Goal: Transaction & Acquisition: Book appointment/travel/reservation

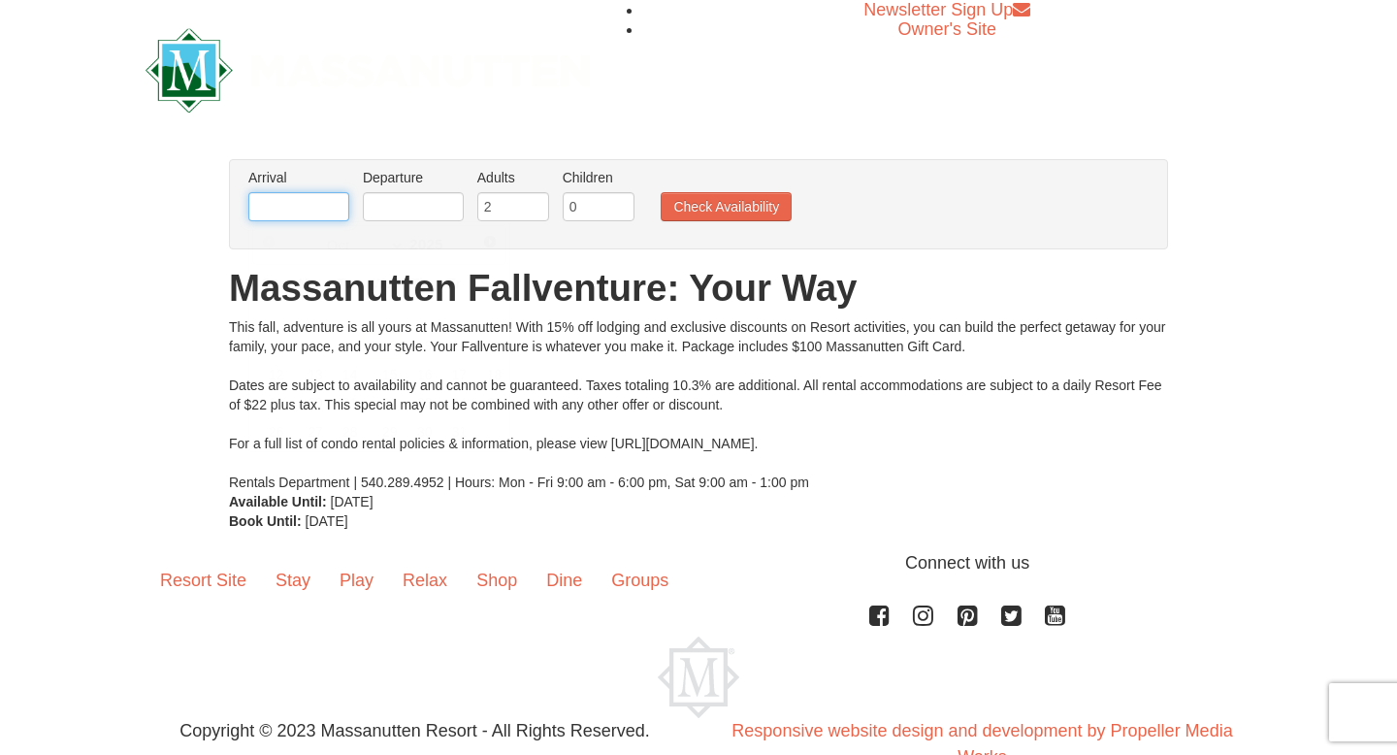
click at [312, 213] on input "text" at bounding box center [298, 206] width 101 height 29
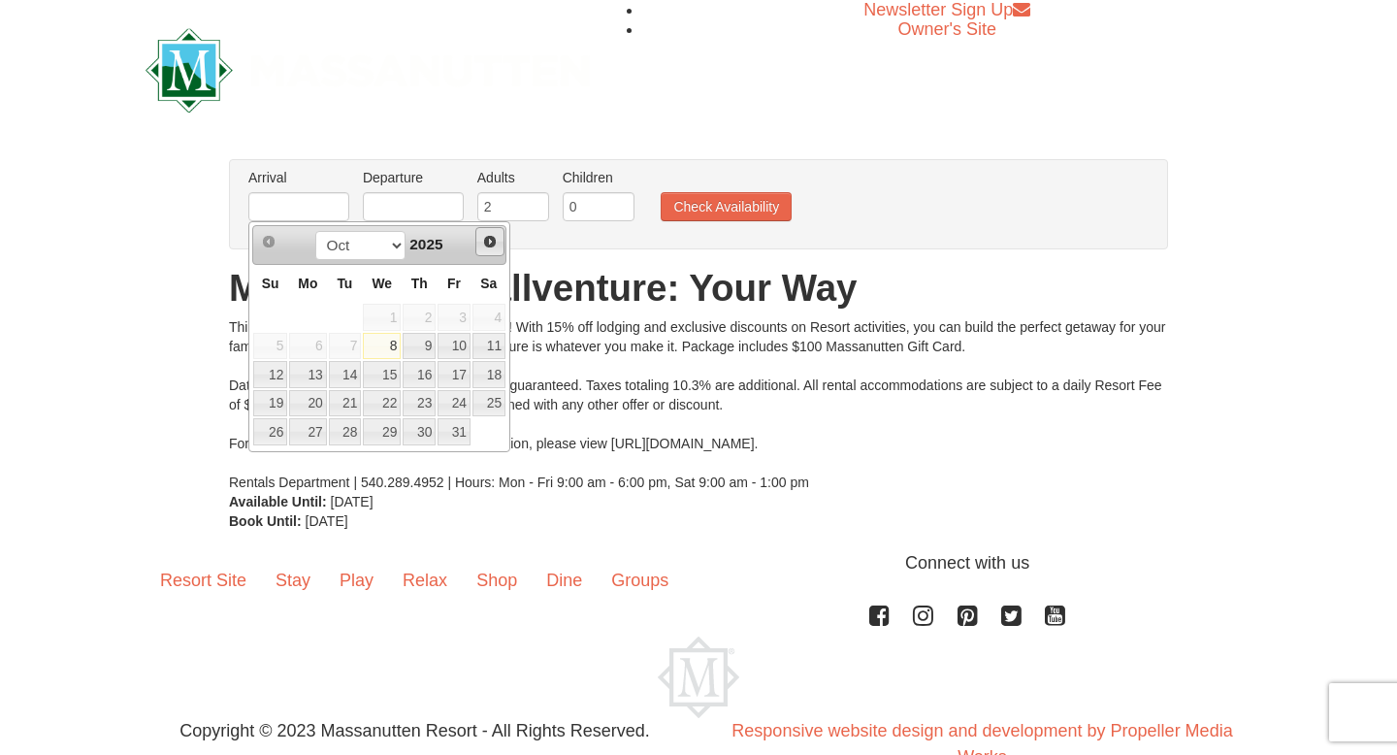
click at [488, 242] on span "Next" at bounding box center [490, 242] width 16 height 16
click at [417, 346] on link "6" at bounding box center [419, 346] width 33 height 27
type input "11/06/2025"
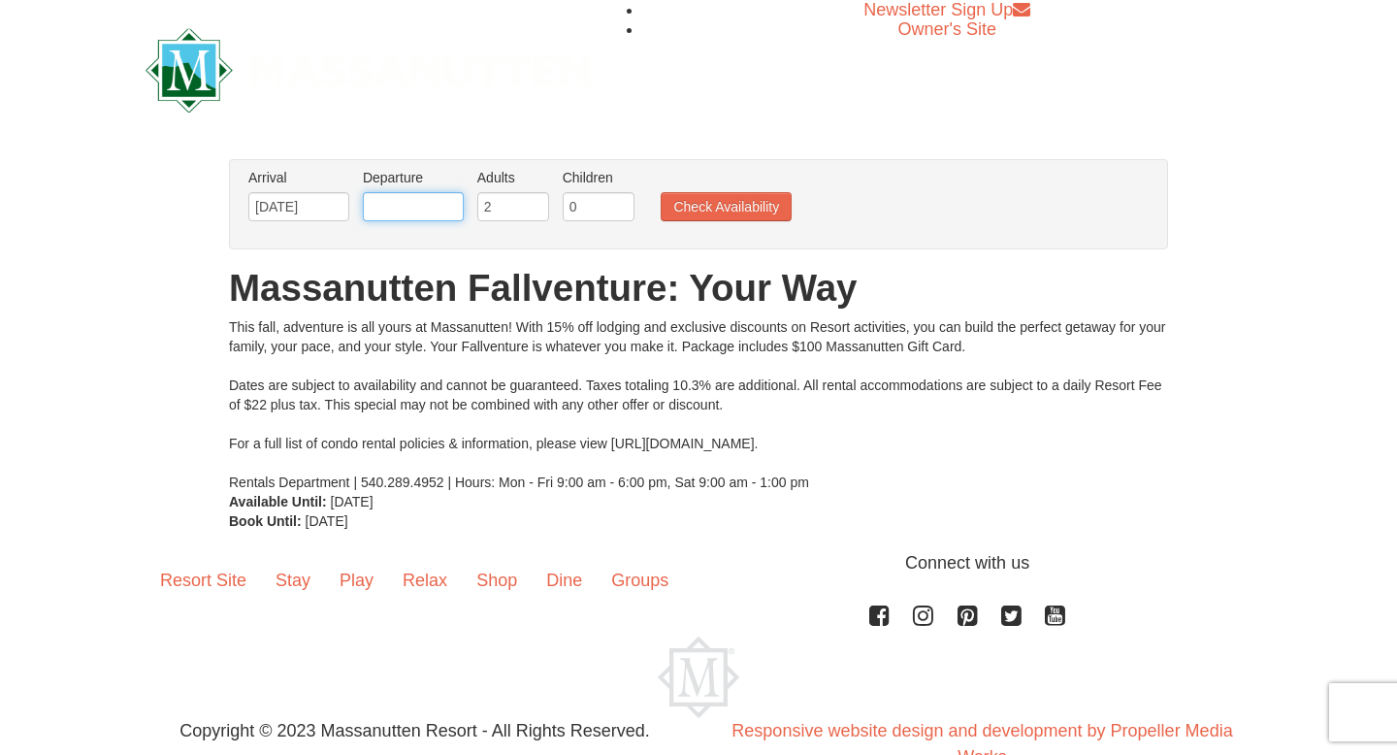
click at [402, 208] on input "text" at bounding box center [413, 206] width 101 height 29
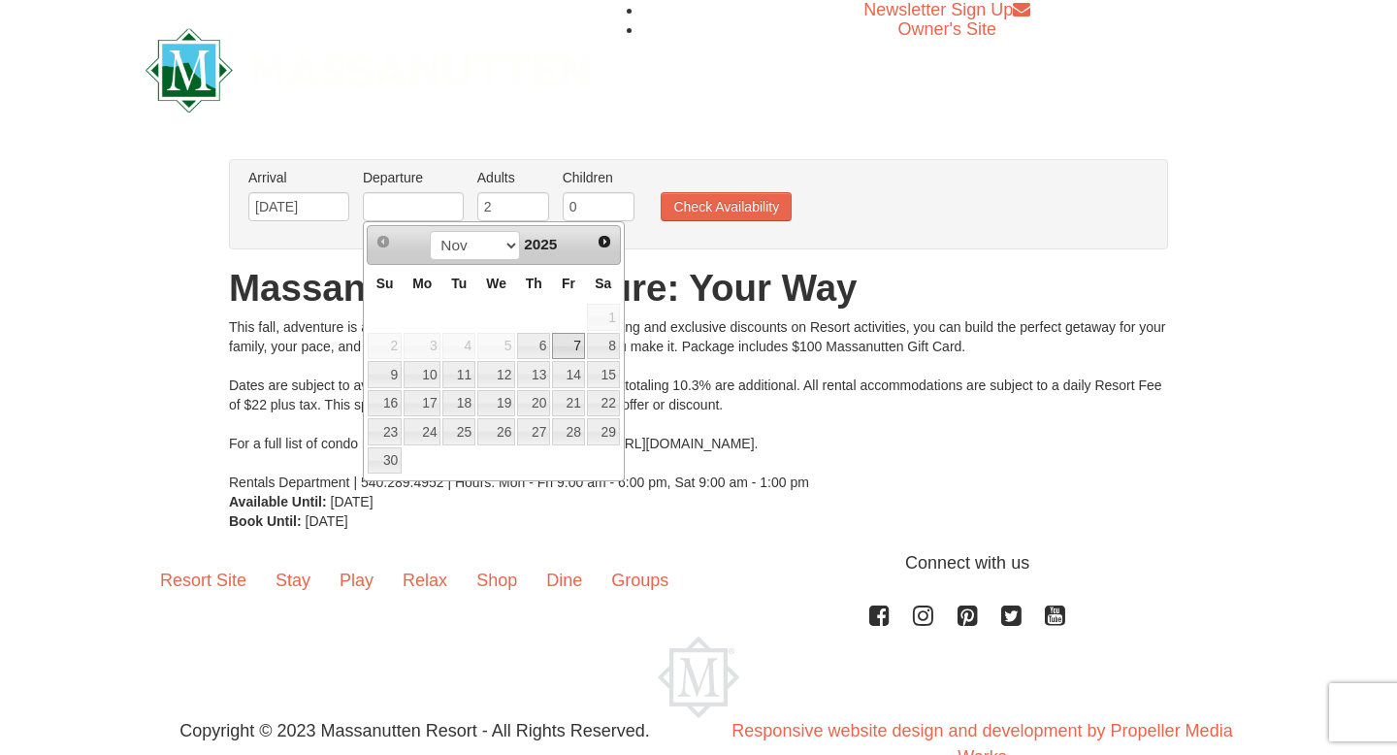
click at [570, 346] on link "7" at bounding box center [568, 346] width 33 height 27
type input "11/07/2025"
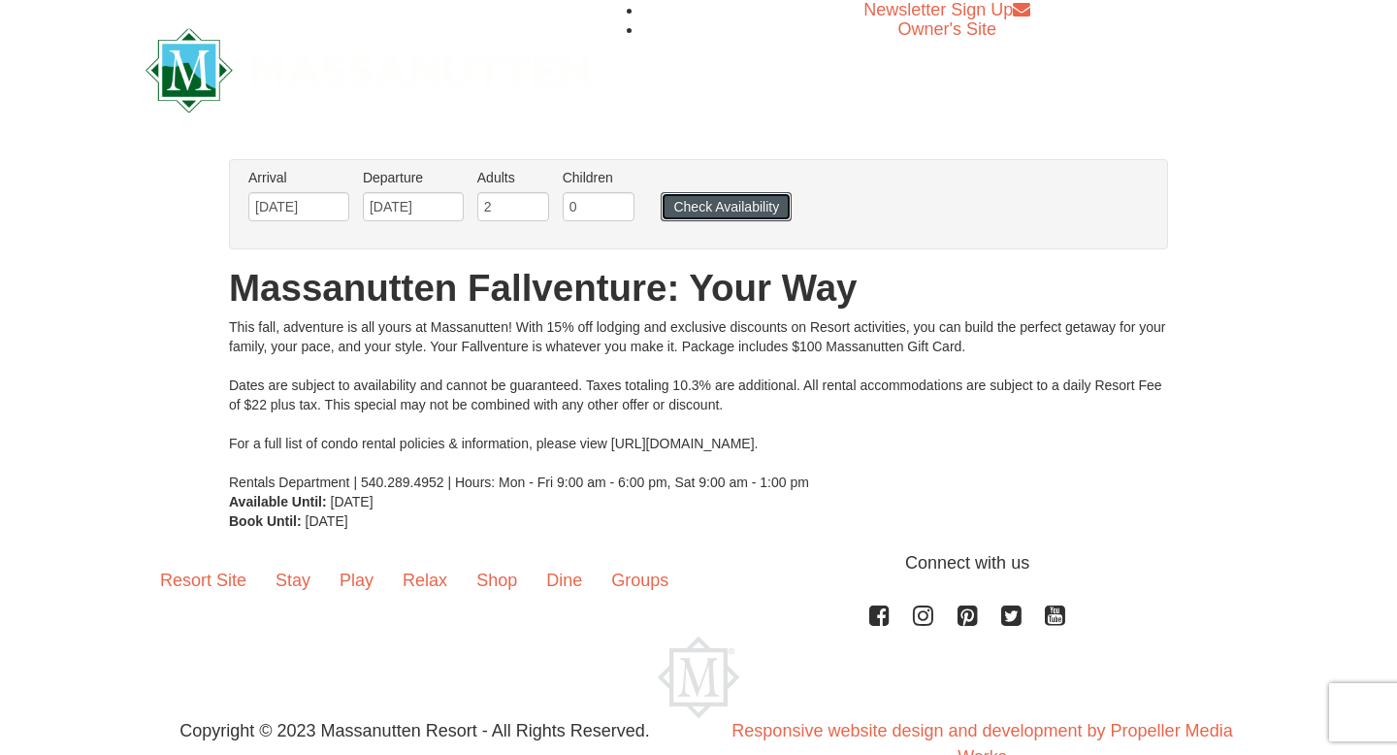
click at [707, 207] on button "Check Availability" at bounding box center [726, 206] width 131 height 29
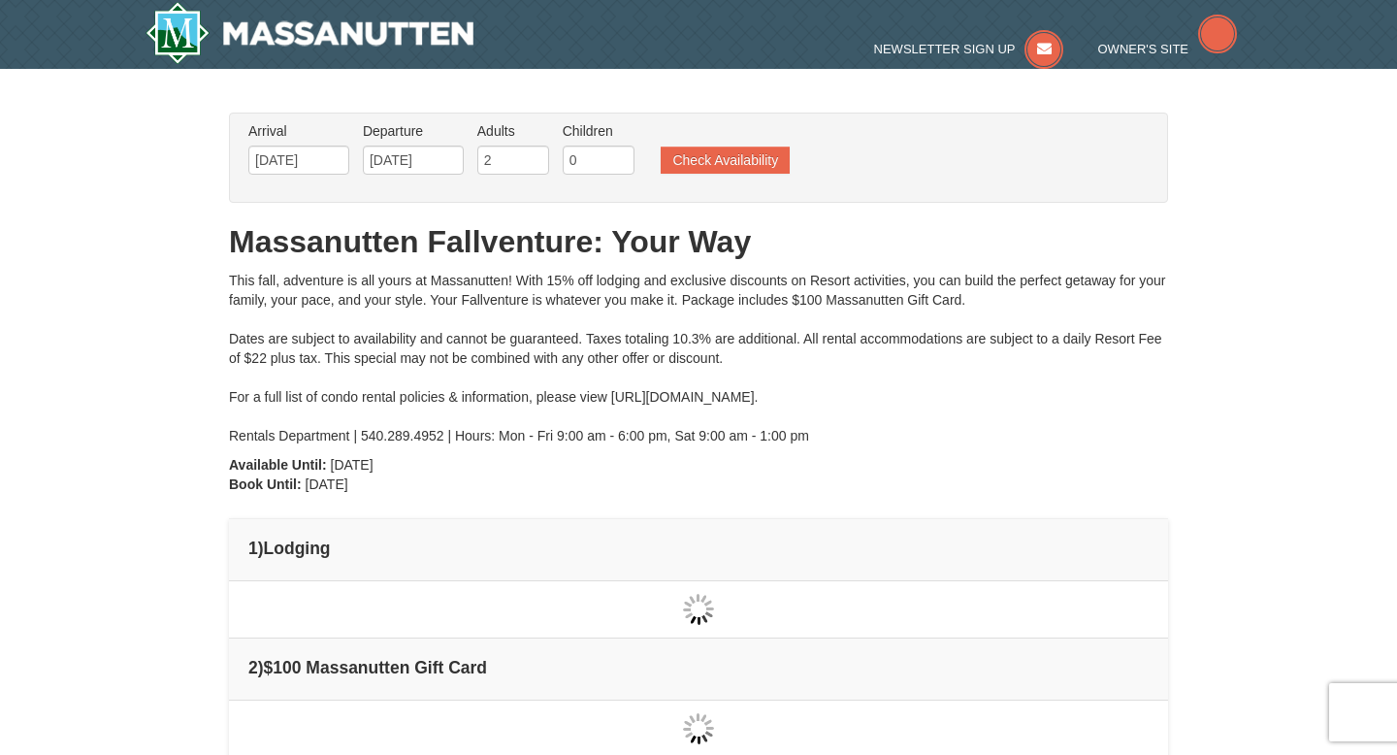
scroll to position [26, 0]
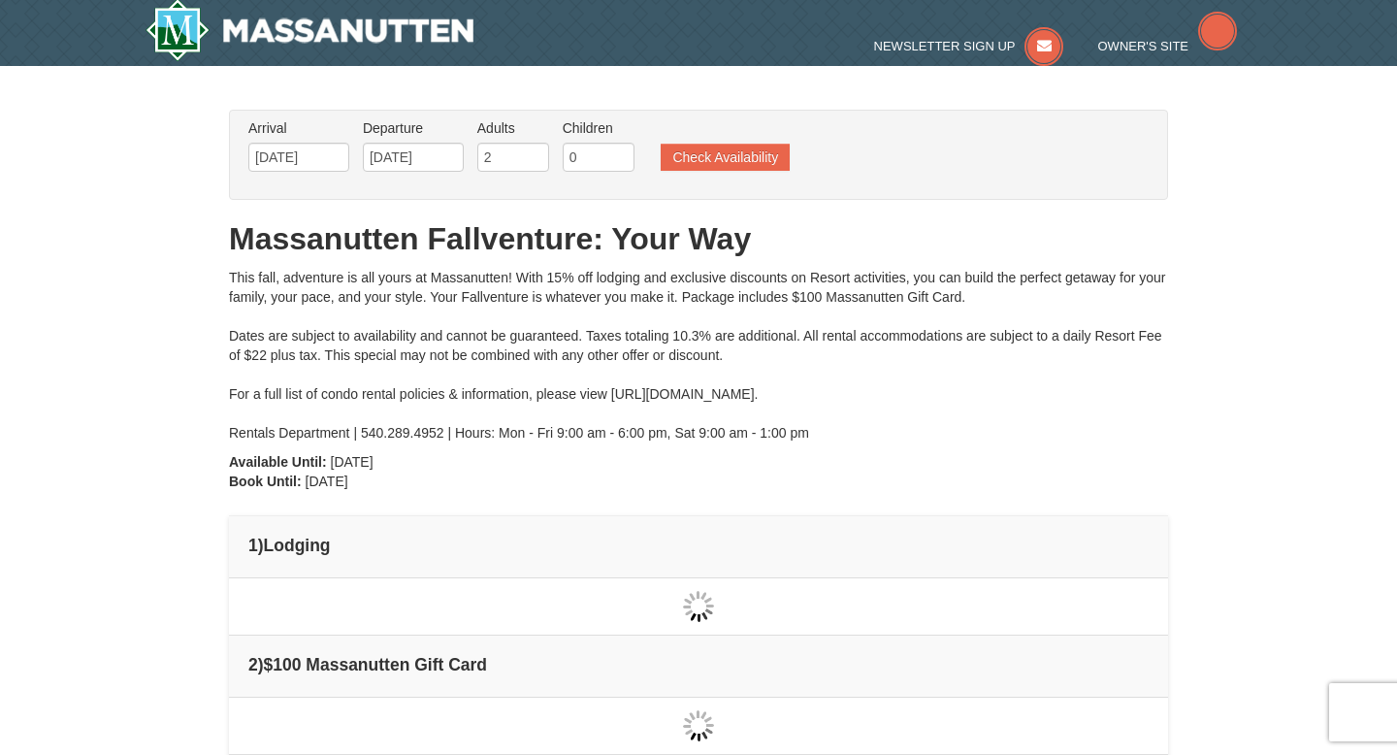
type input "[DATE]"
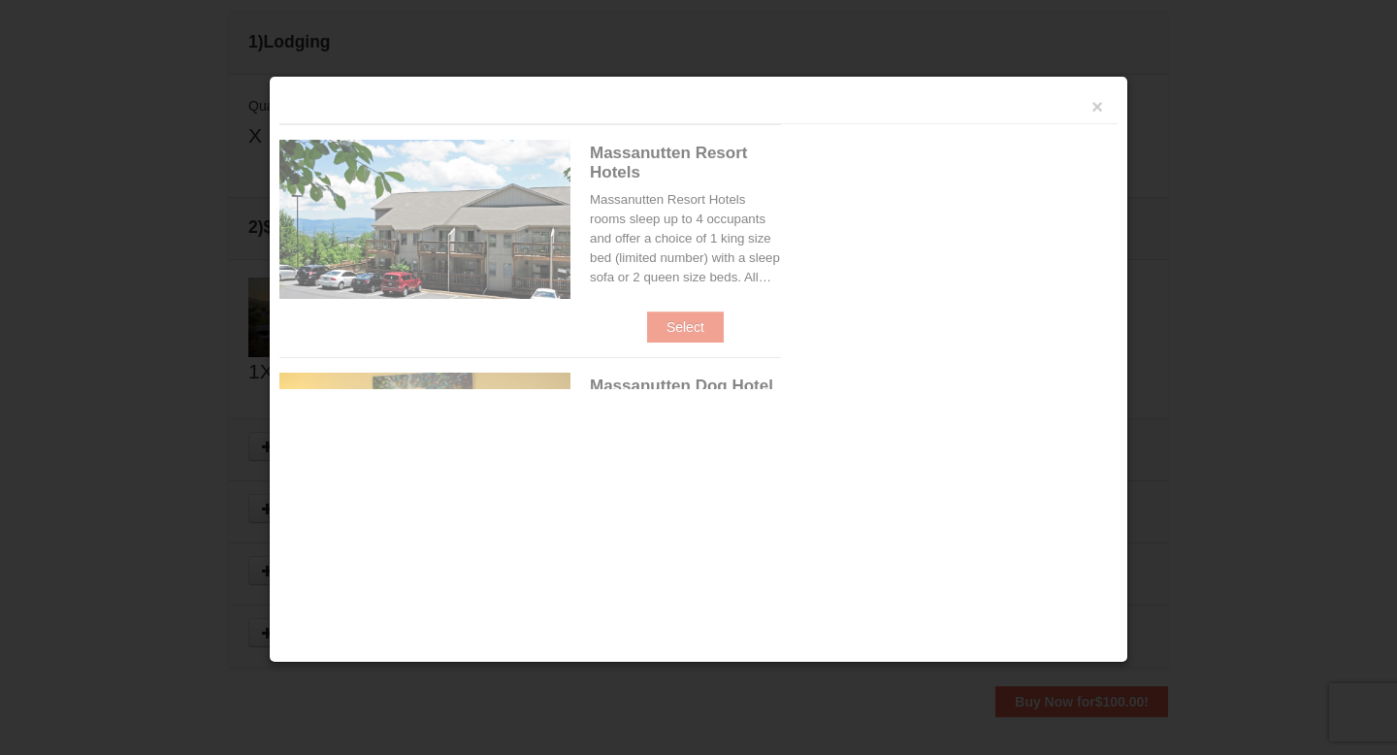
scroll to position [593, 0]
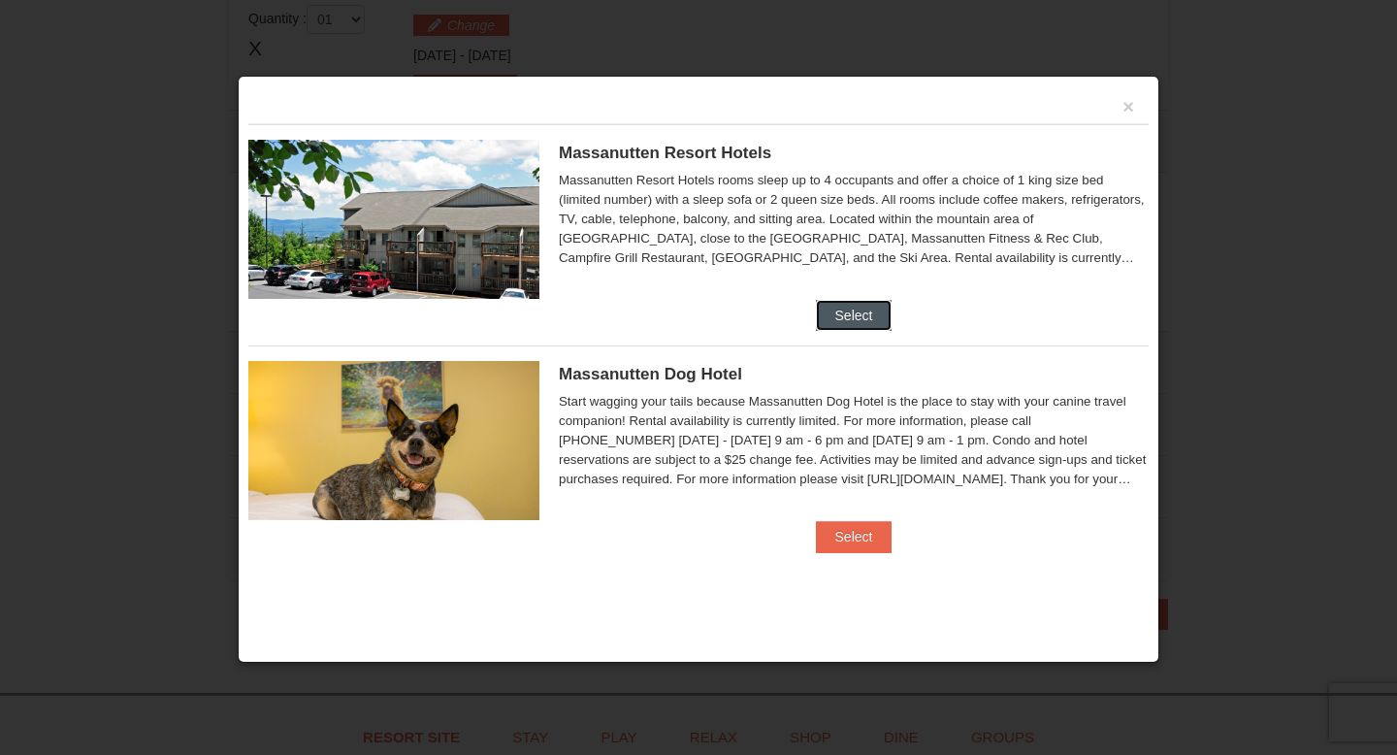
click at [863, 311] on button "Select" at bounding box center [854, 315] width 77 height 31
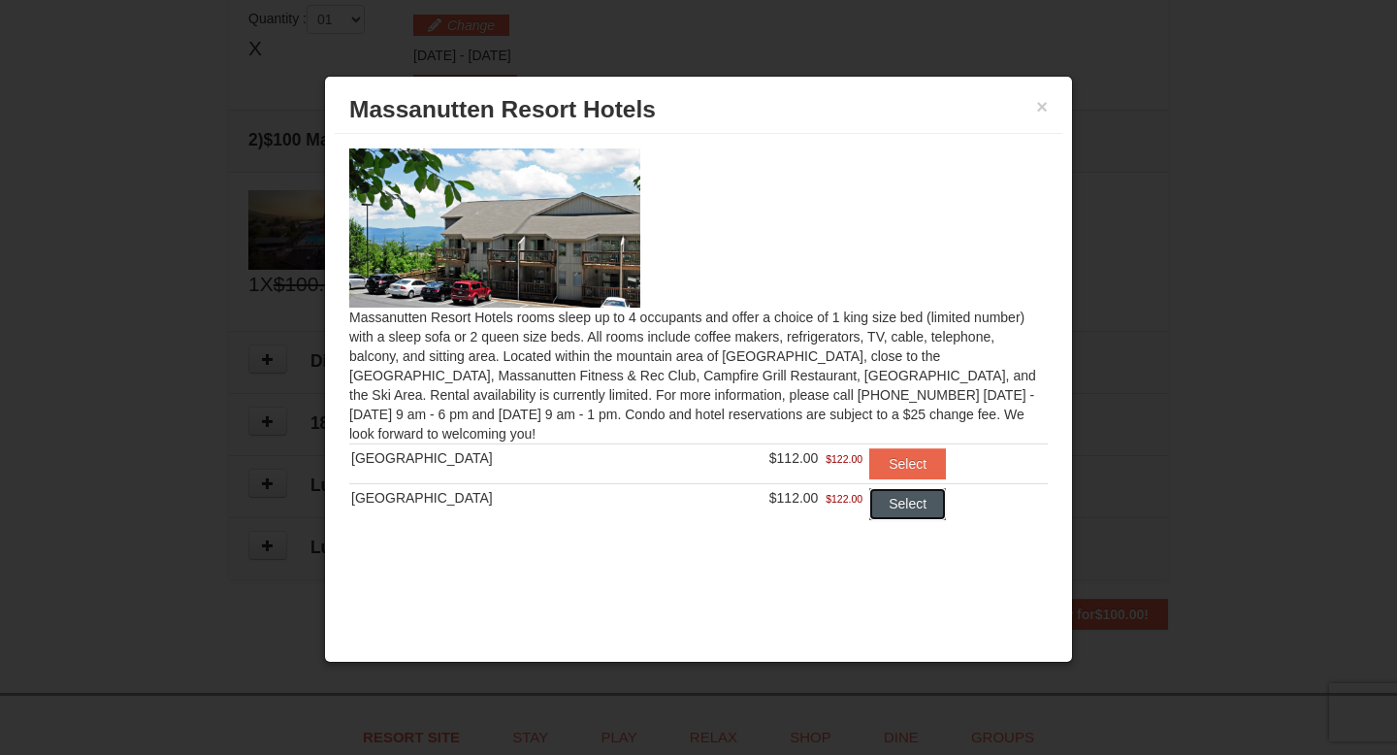
click at [877, 504] on button "Select" at bounding box center [907, 503] width 77 height 31
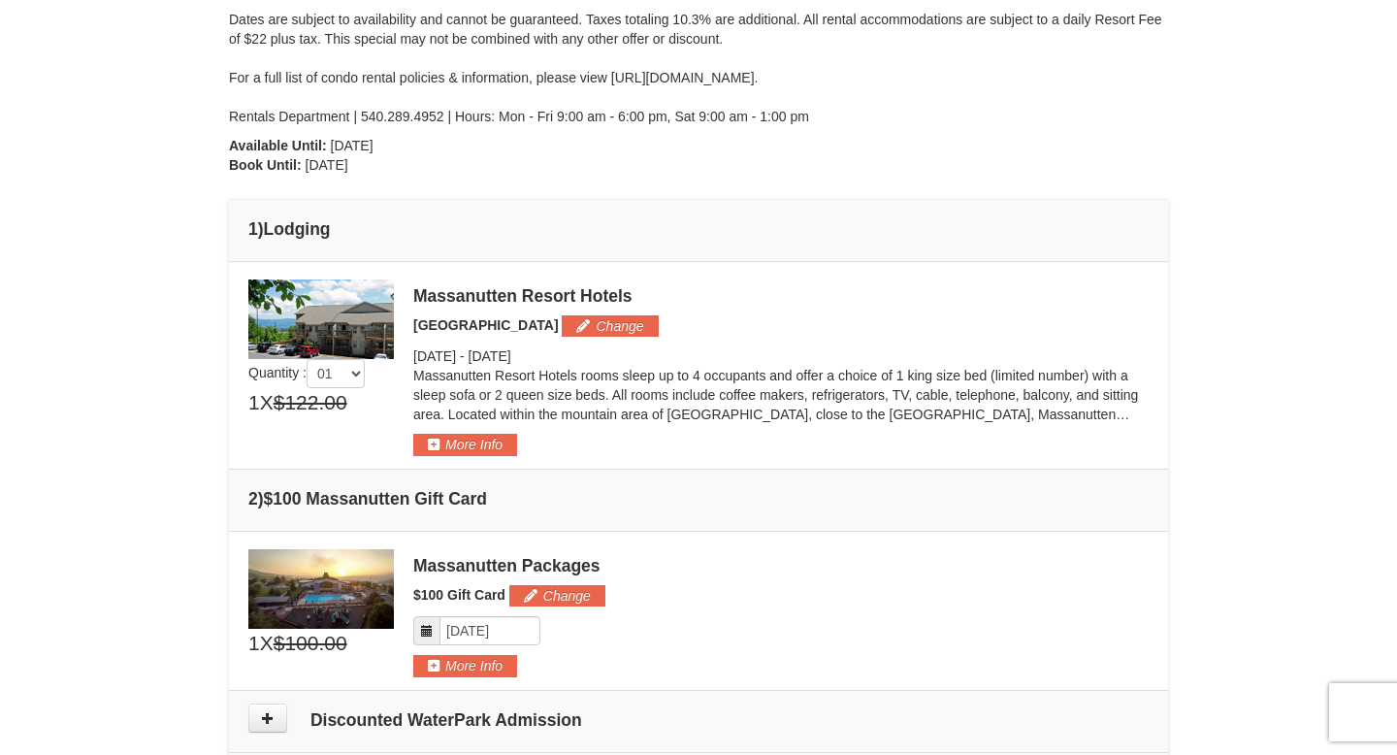
scroll to position [314, 0]
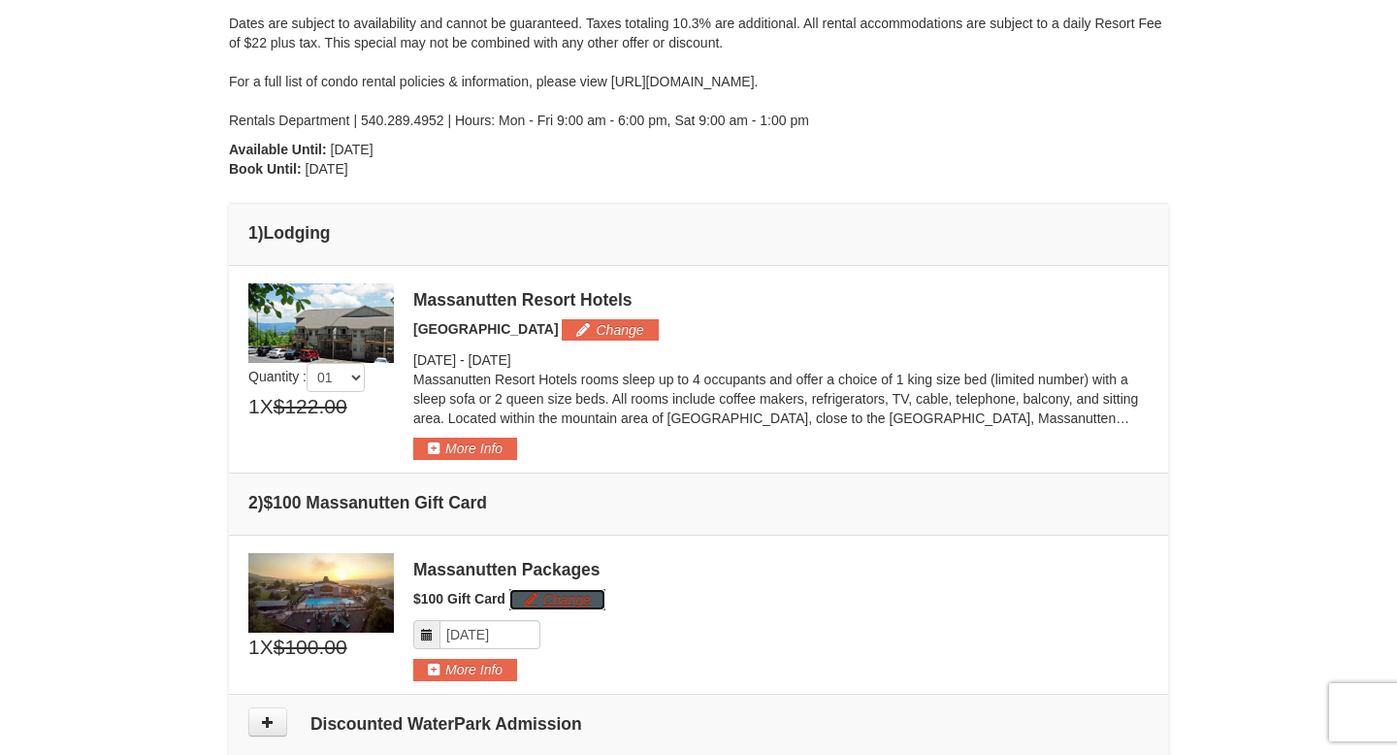
click at [539, 596] on button "Change" at bounding box center [557, 599] width 96 height 21
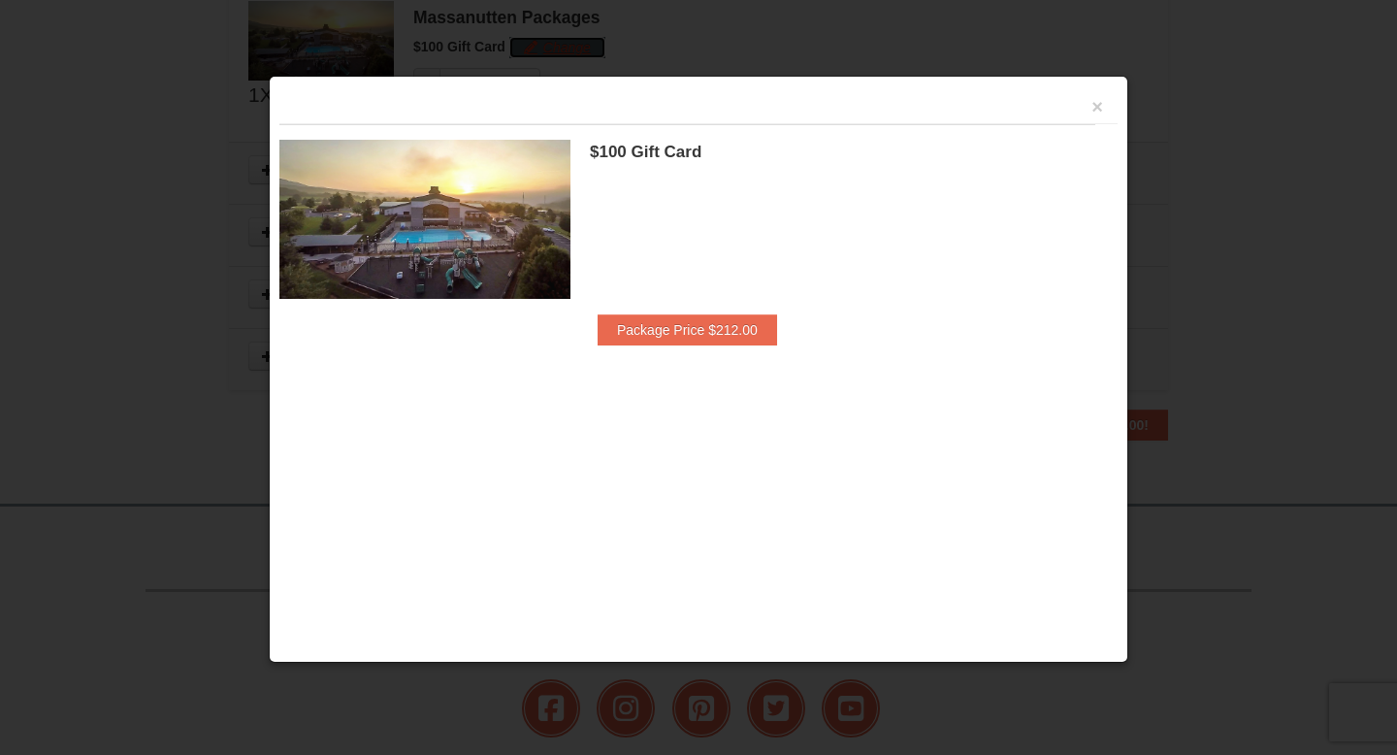
scroll to position [867, 0]
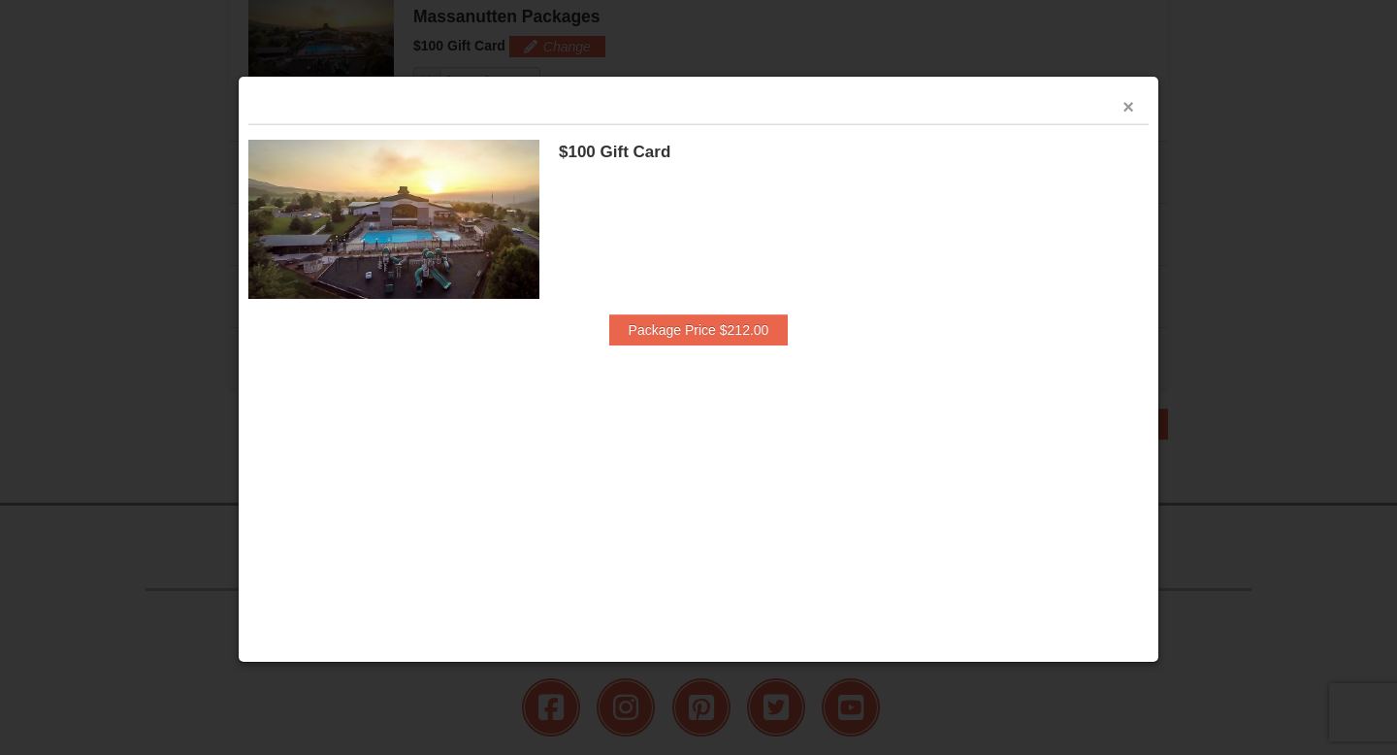
click at [1125, 109] on button "×" at bounding box center [1129, 106] width 12 height 19
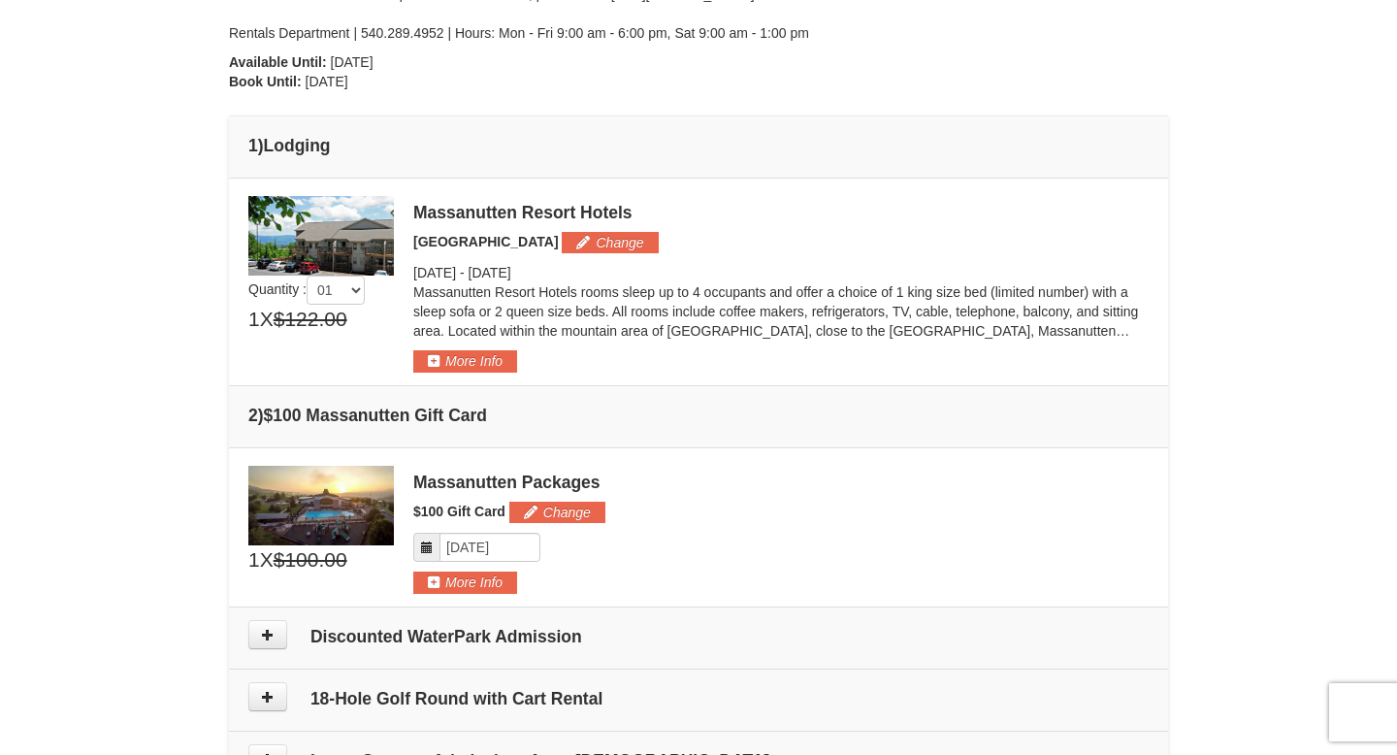
scroll to position [420, 0]
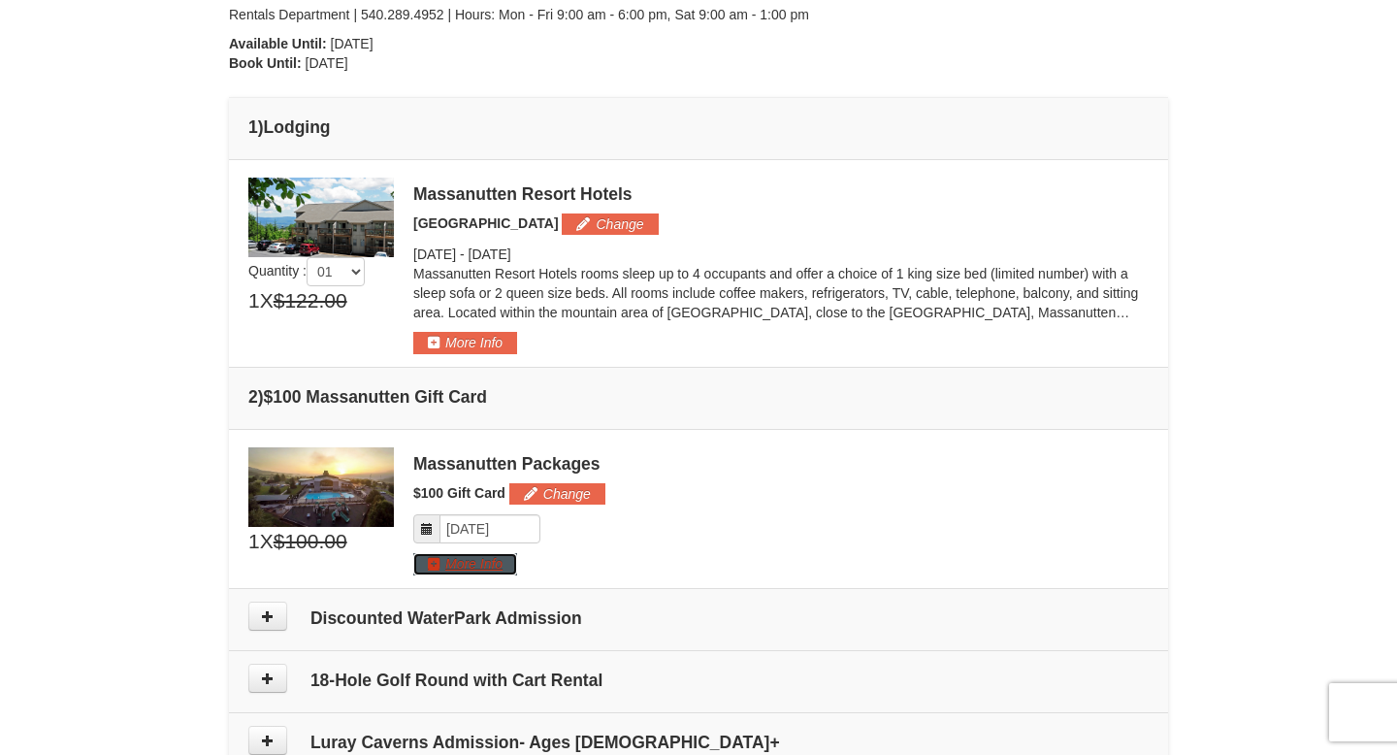
click at [475, 569] on button "More Info" at bounding box center [465, 563] width 104 height 21
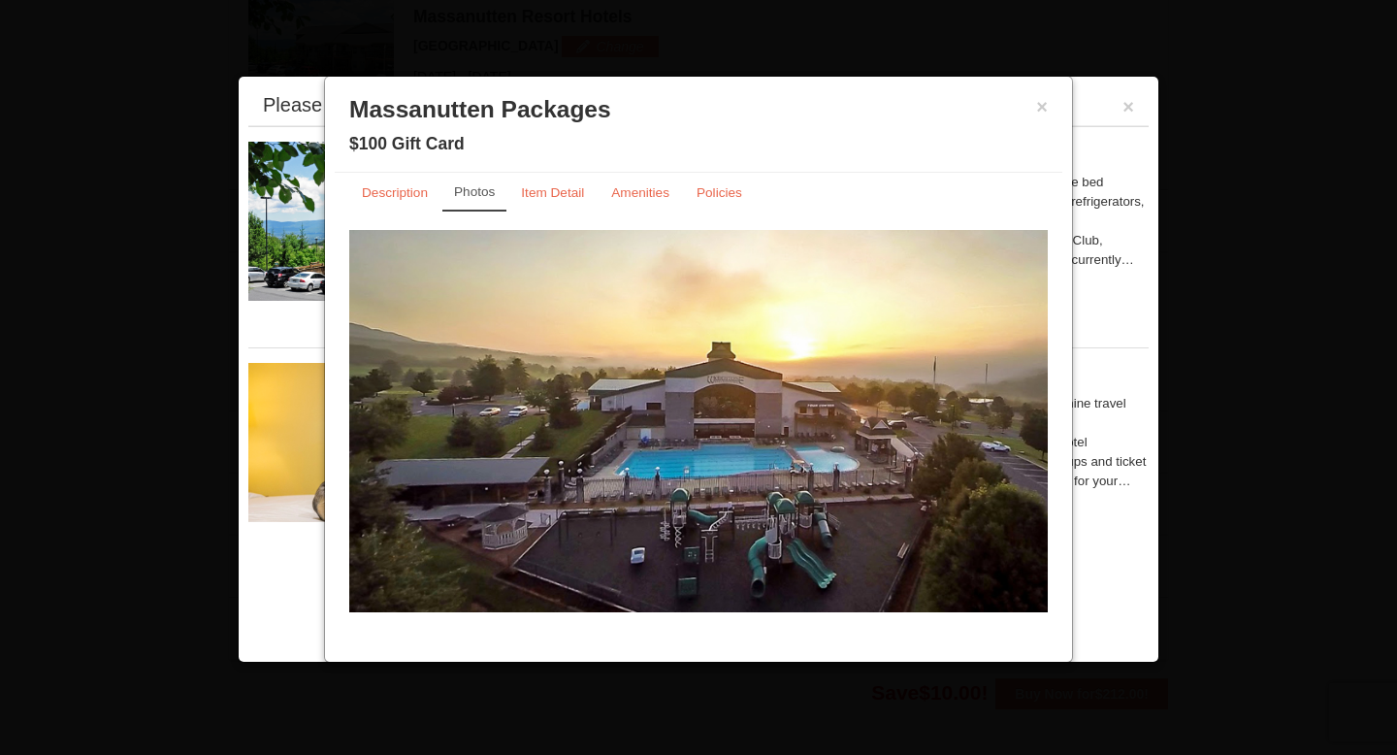
scroll to position [0, 0]
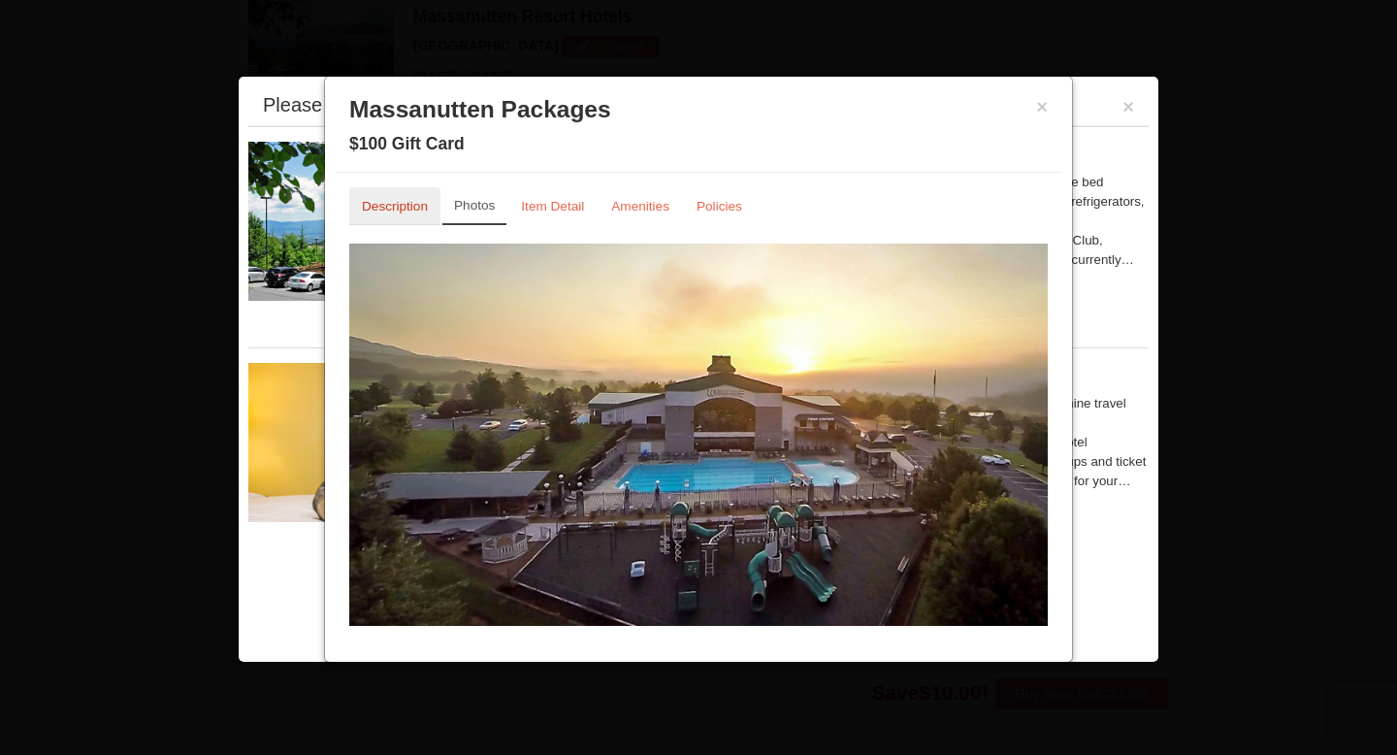
click at [406, 212] on small "Description" at bounding box center [395, 206] width 66 height 15
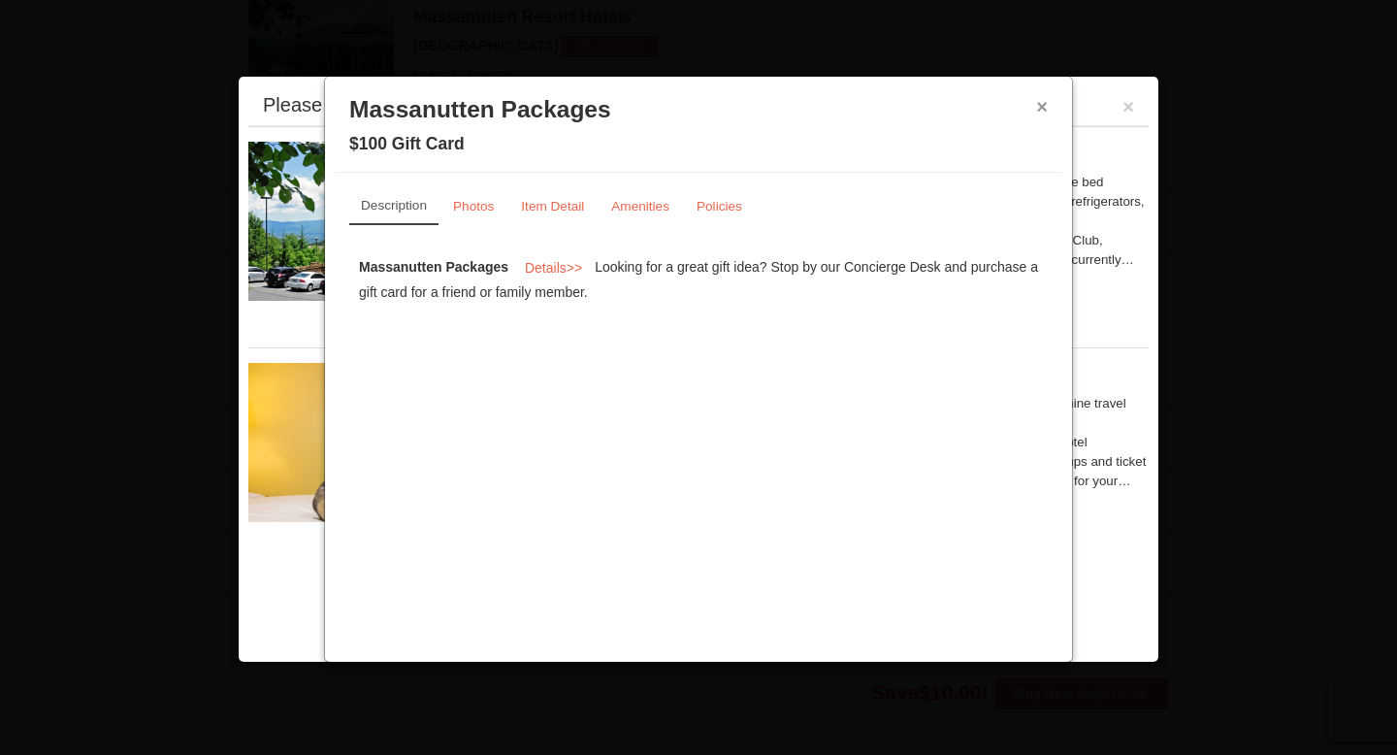
click at [1041, 111] on button "×" at bounding box center [1042, 106] width 12 height 19
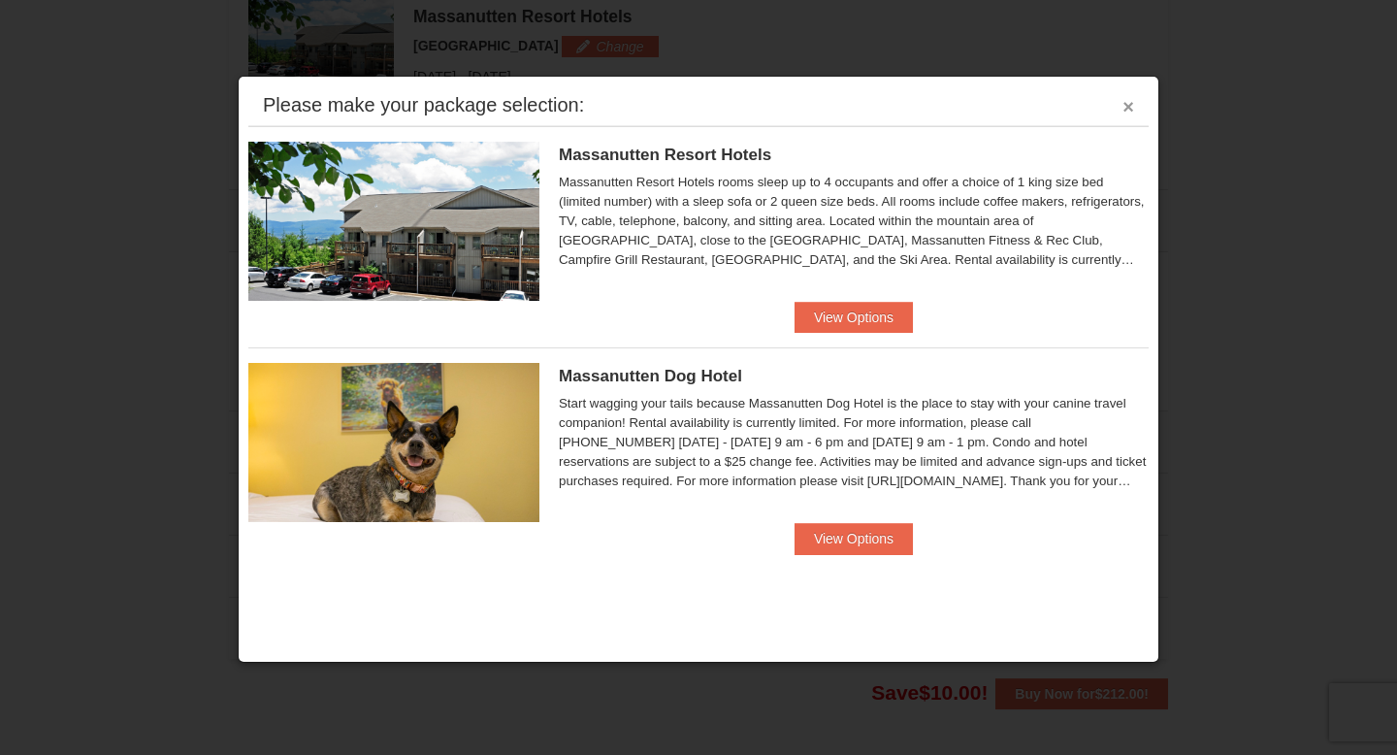
click at [1126, 107] on button "×" at bounding box center [1129, 106] width 12 height 19
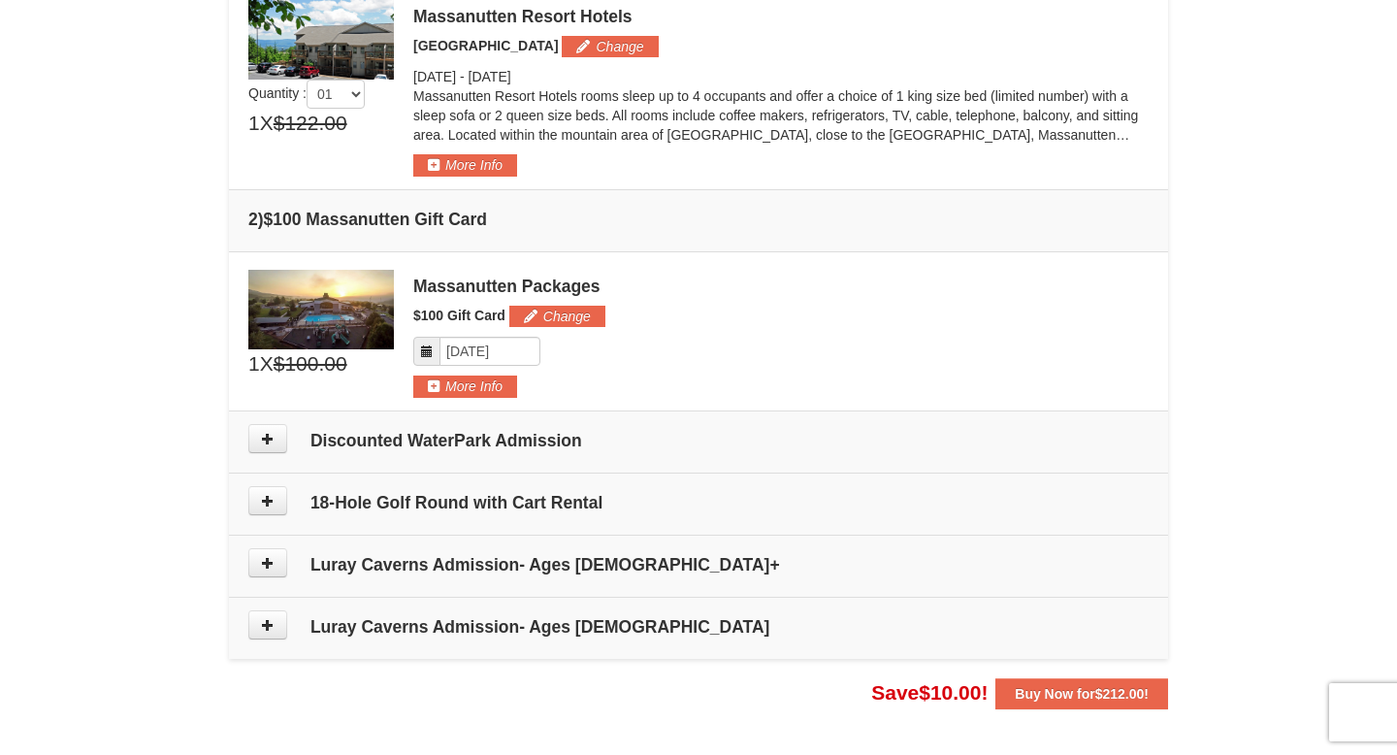
scroll to position [580, 0]
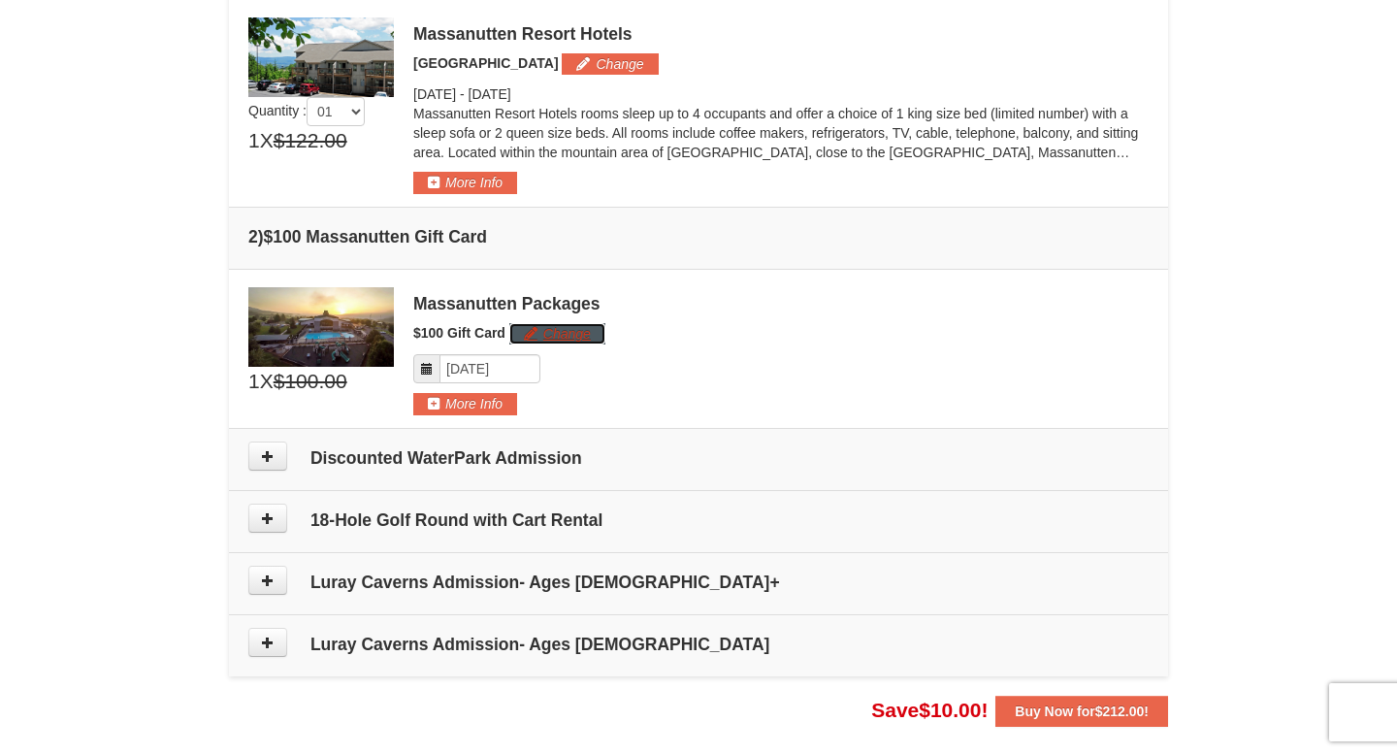
click at [531, 337] on button "Change" at bounding box center [557, 333] width 96 height 21
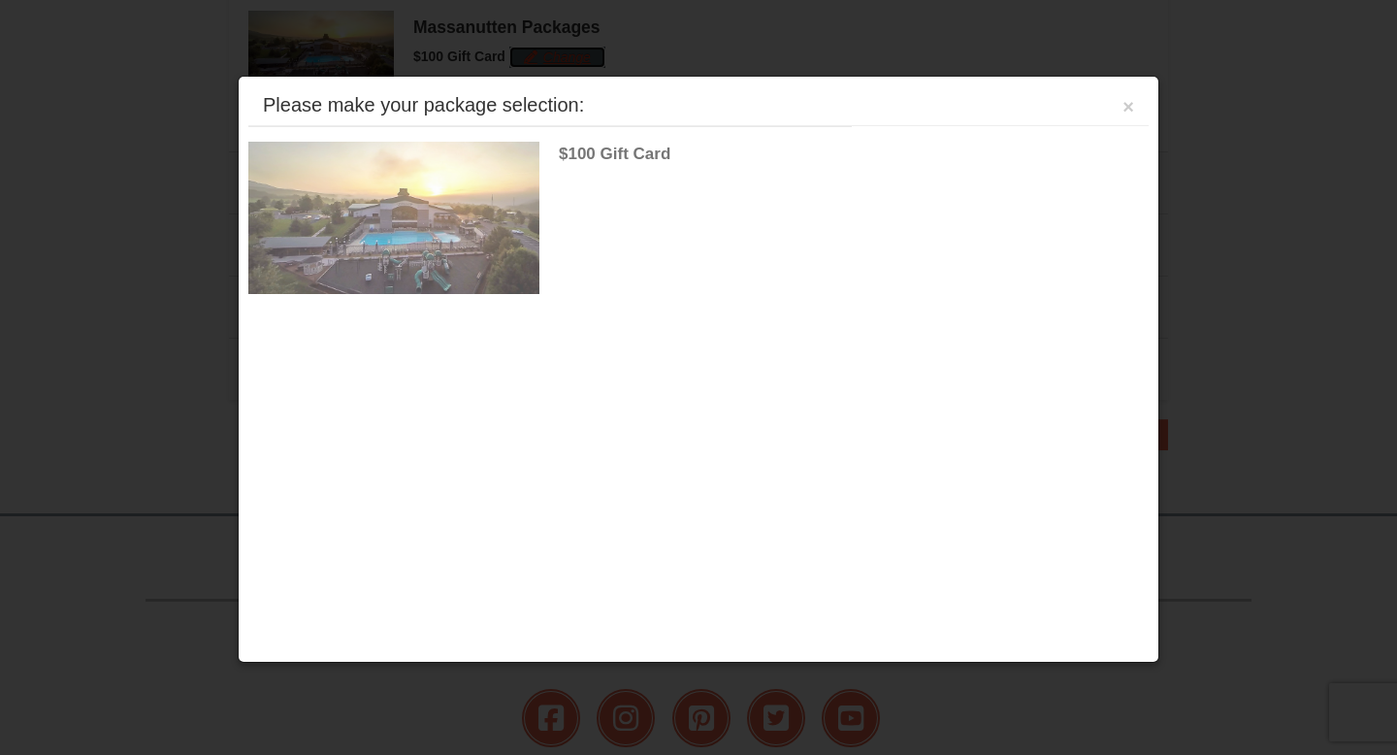
scroll to position [867, 0]
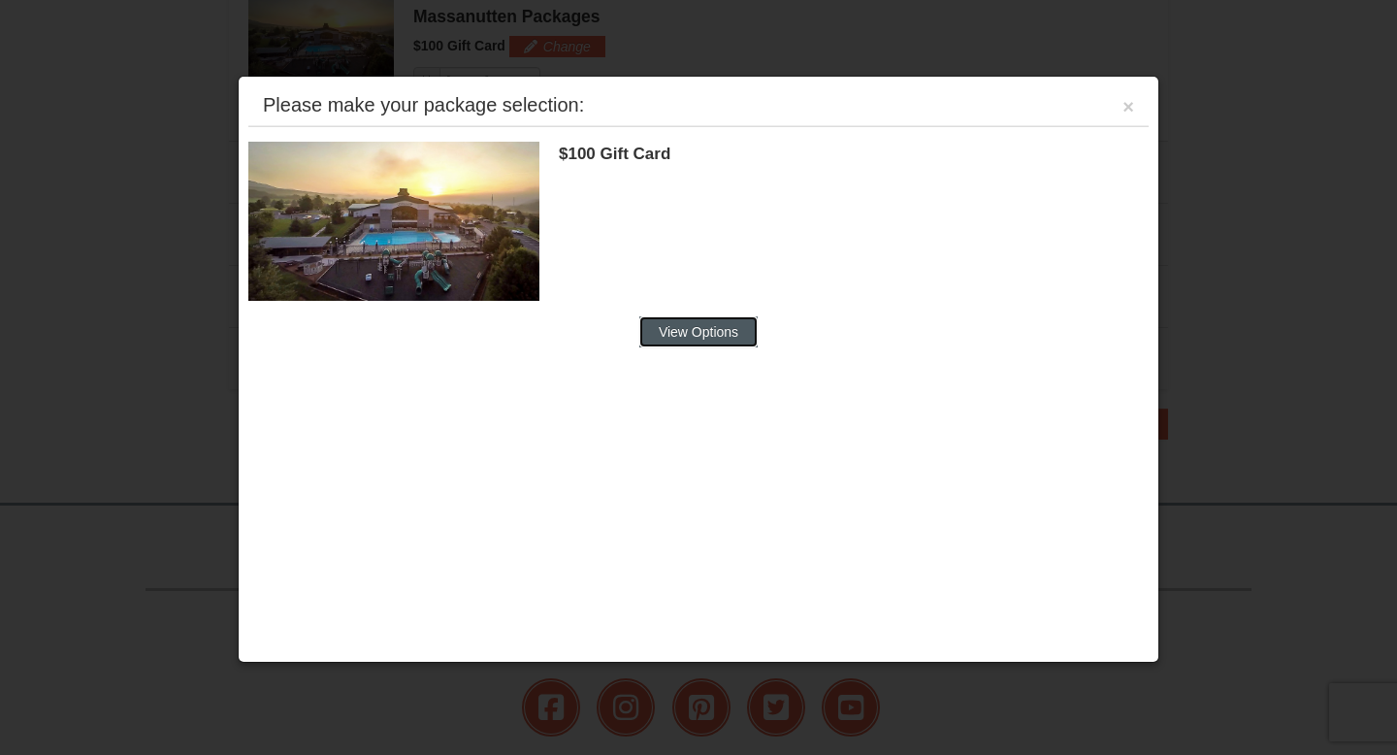
click at [661, 325] on button "View Options" at bounding box center [698, 331] width 118 height 31
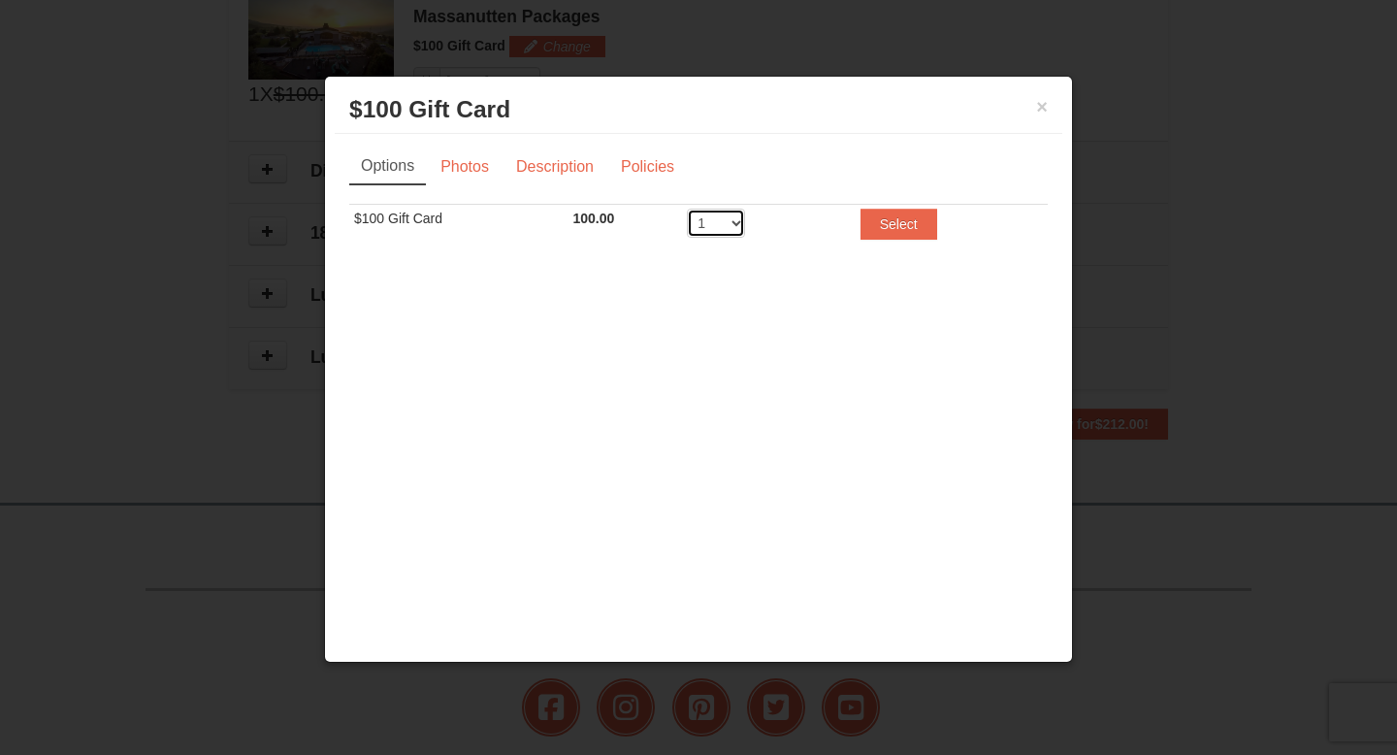
click at [724, 222] on select "1 2 3 4 5 6 7 8 9 10 11 12 13 14 15 16 17 18 19 20" at bounding box center [716, 223] width 58 height 29
click at [687, 209] on select "1 2 3 4 5 6 7 8 9 10 11 12 13 14 15 16 17 18 19 20" at bounding box center [716, 223] width 58 height 29
click at [463, 160] on link "Photos" at bounding box center [465, 166] width 74 height 37
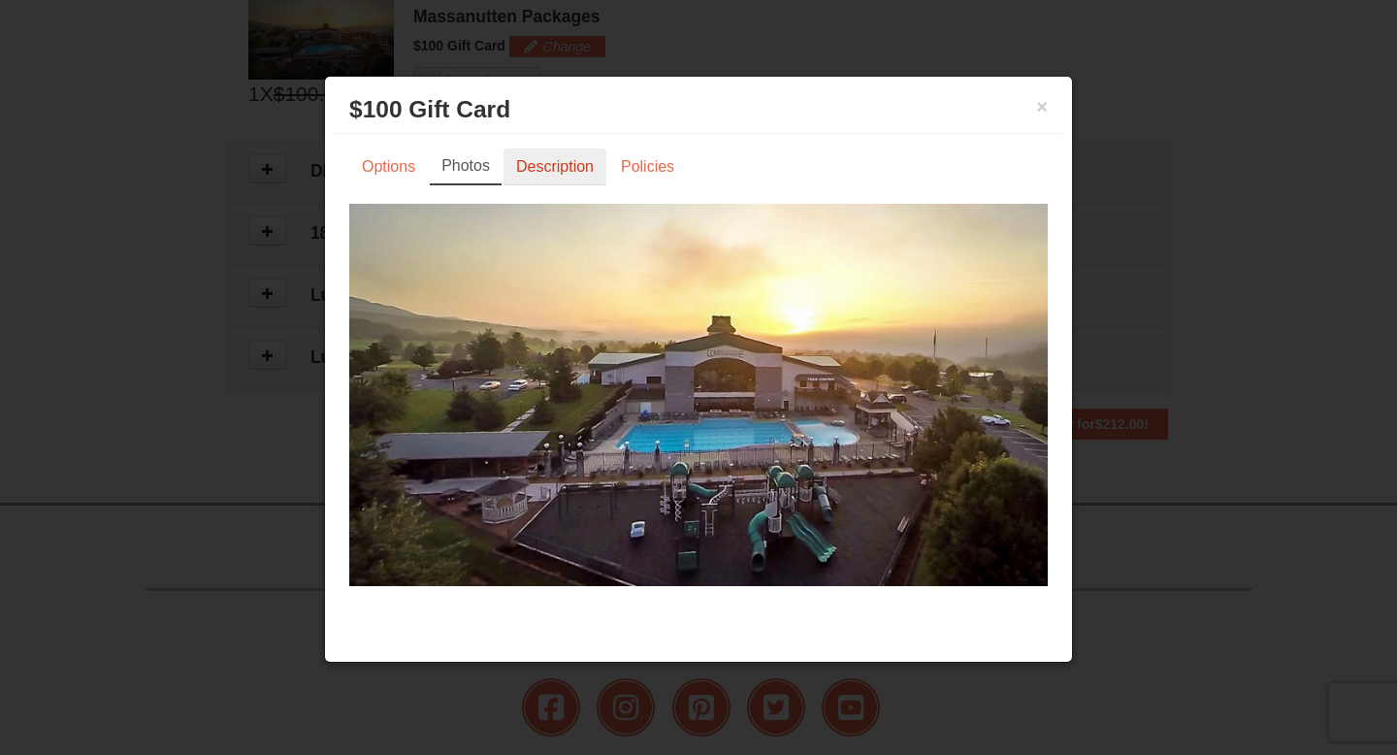
click at [527, 165] on link "Description" at bounding box center [555, 166] width 103 height 37
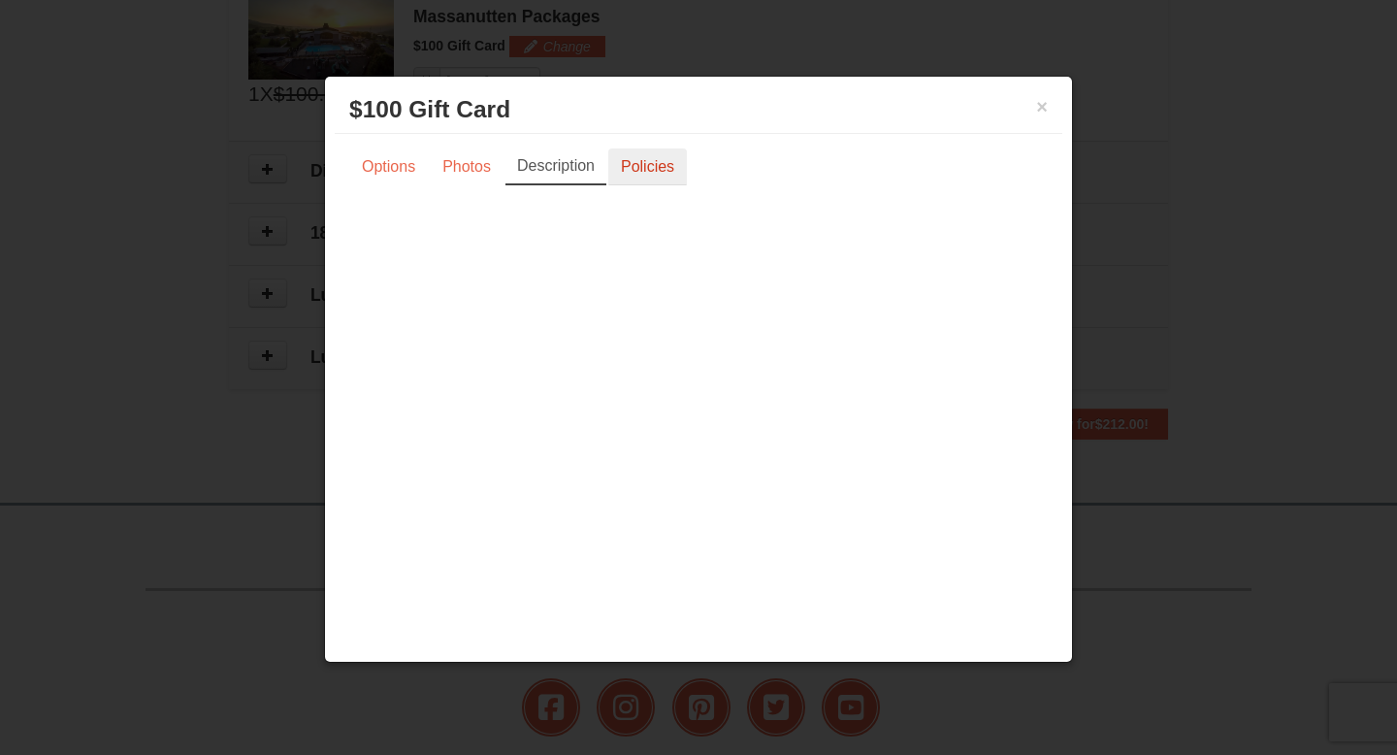
click at [665, 158] on link "Policies" at bounding box center [647, 166] width 79 height 37
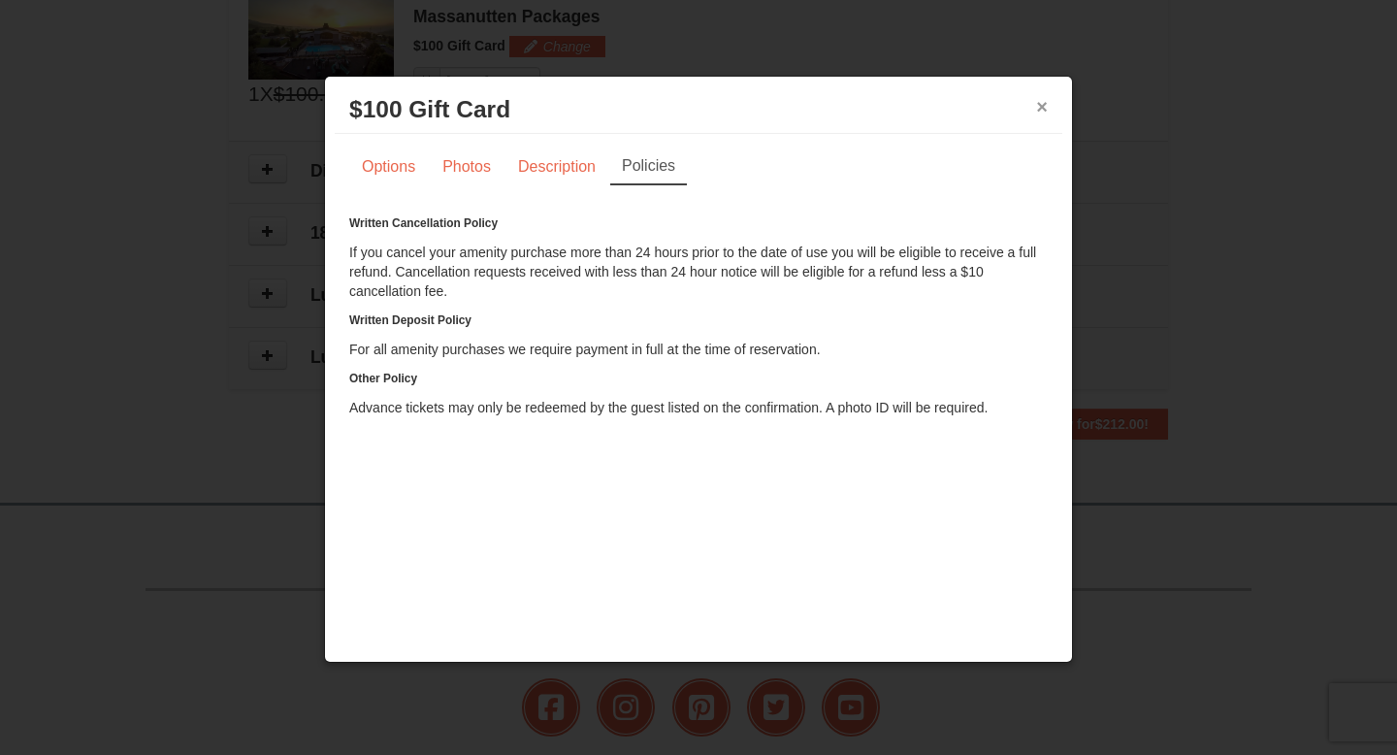
click at [1042, 101] on button "×" at bounding box center [1042, 106] width 12 height 19
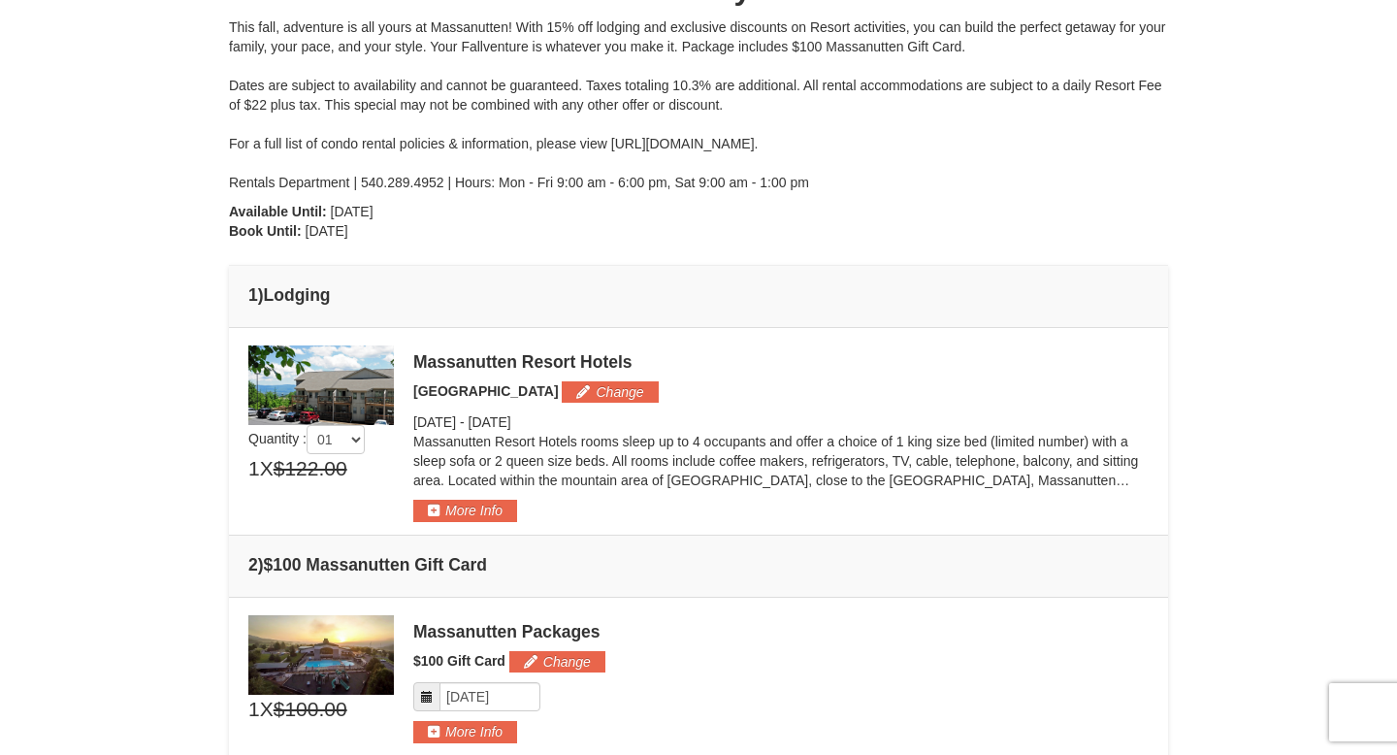
scroll to position [0, 0]
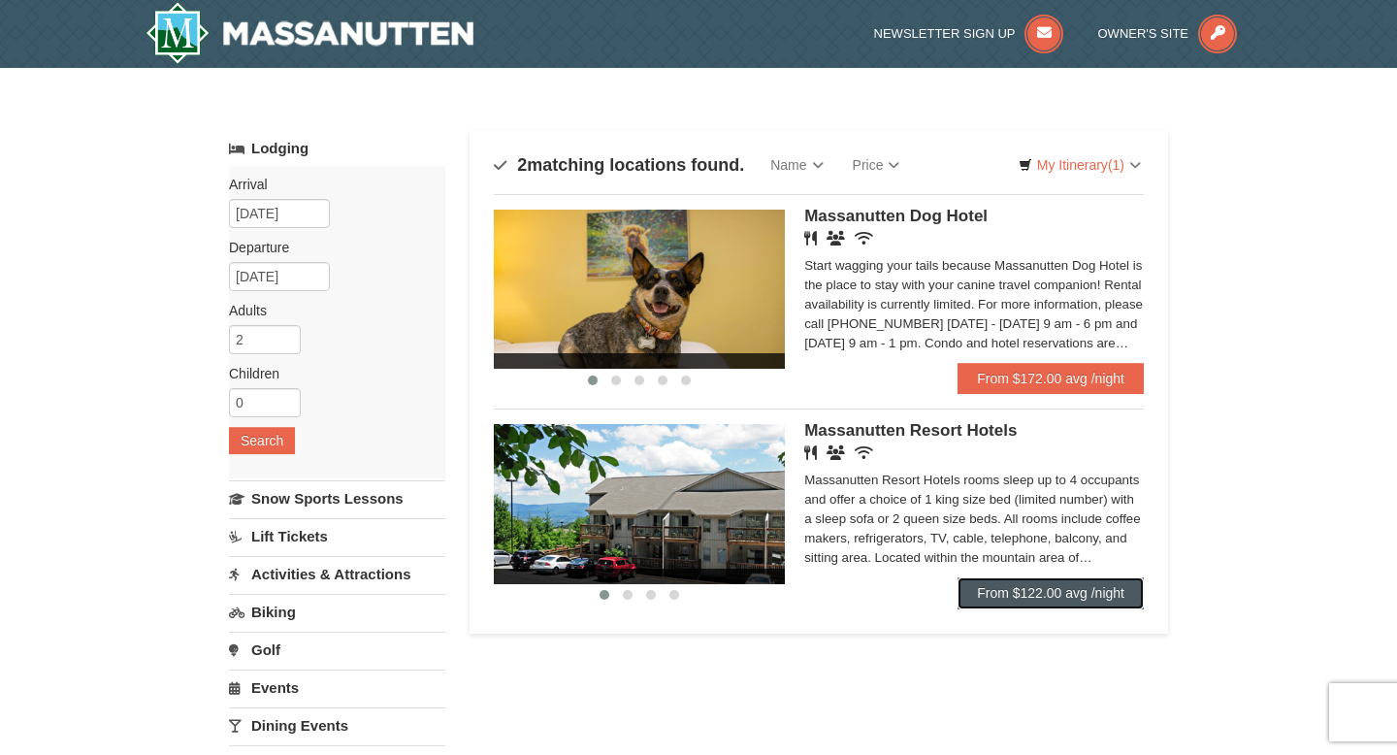
click at [1026, 595] on link "From $122.00 avg /night" at bounding box center [1051, 592] width 186 height 31
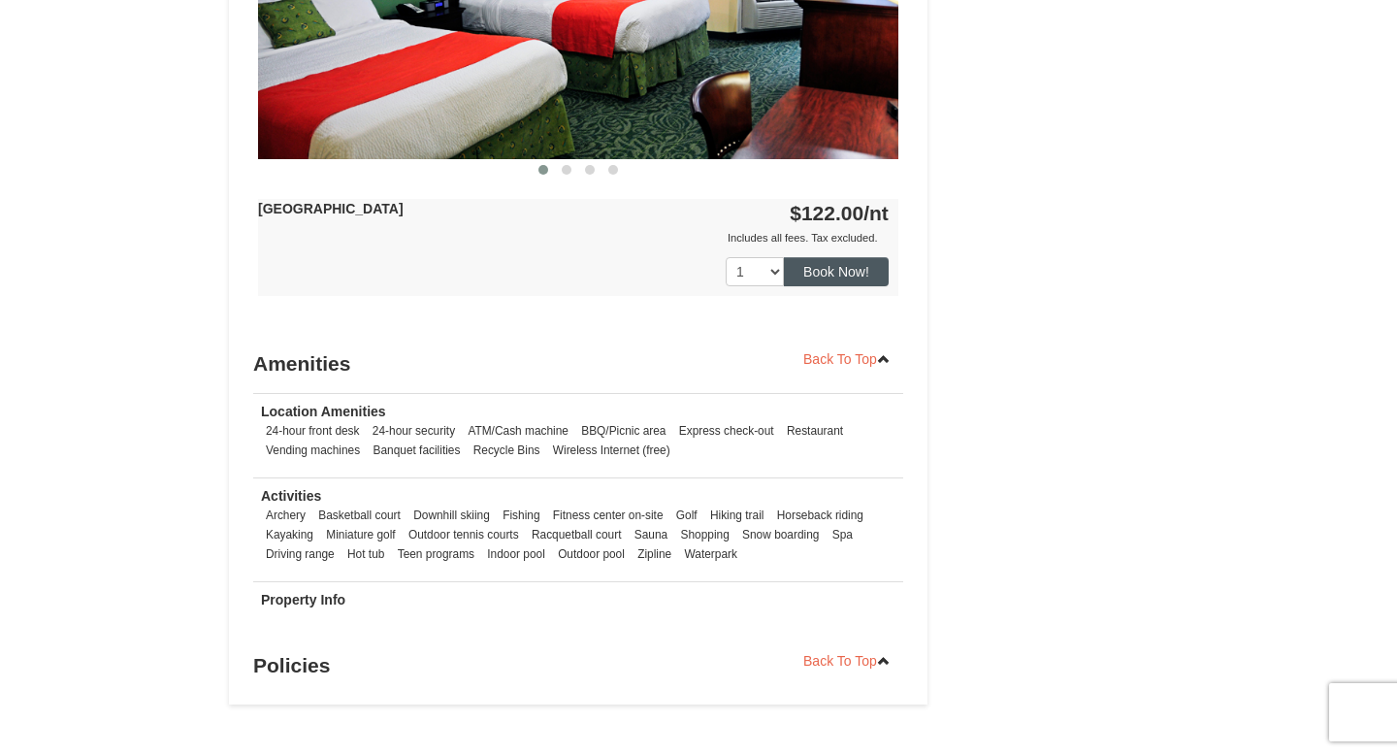
scroll to position [1674, 0]
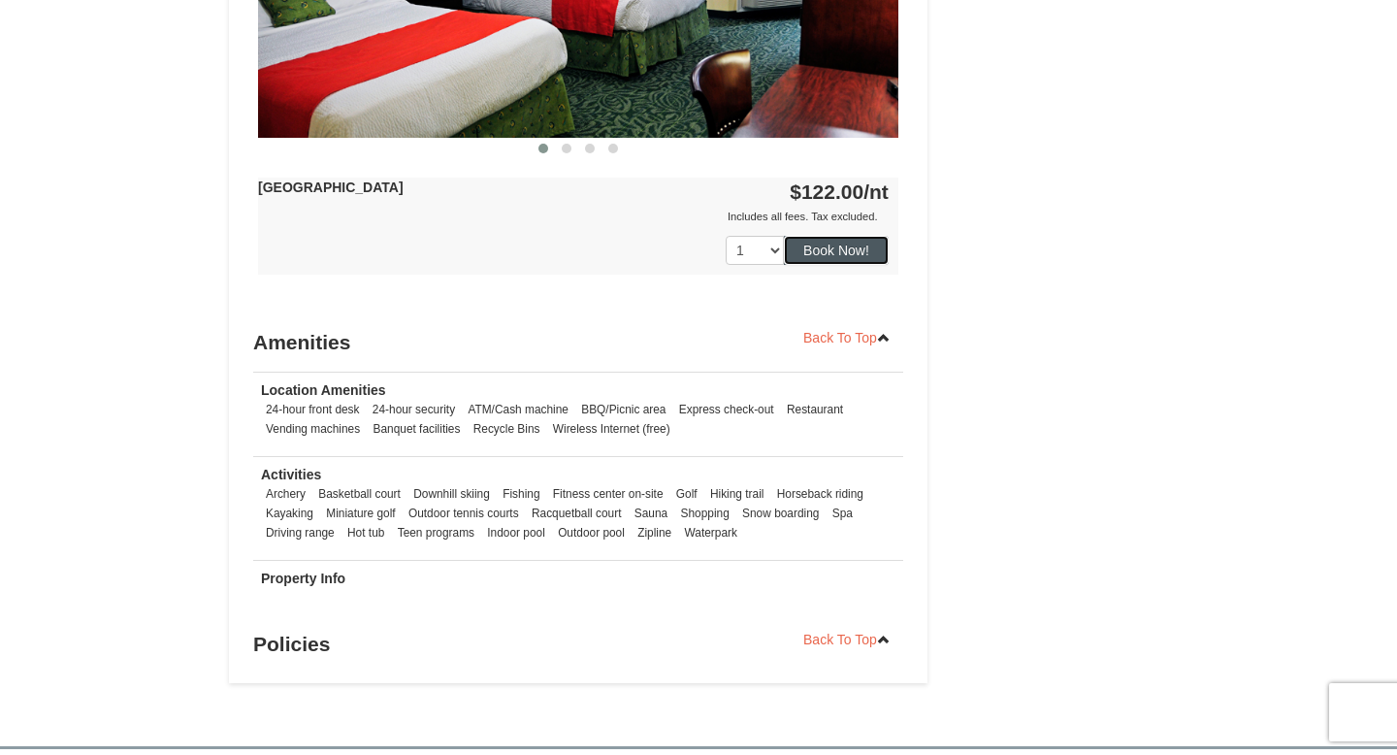
click at [820, 246] on button "Book Now!" at bounding box center [836, 250] width 105 height 29
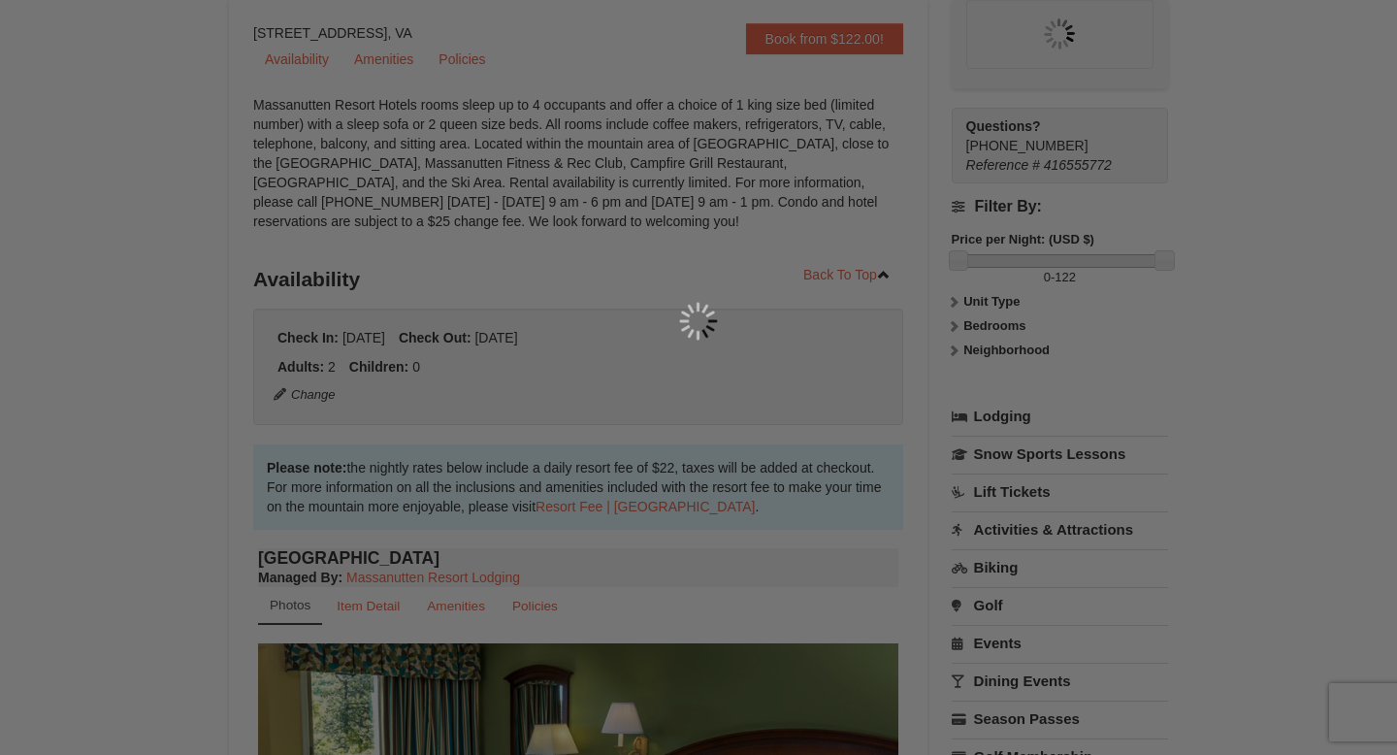
scroll to position [189, 0]
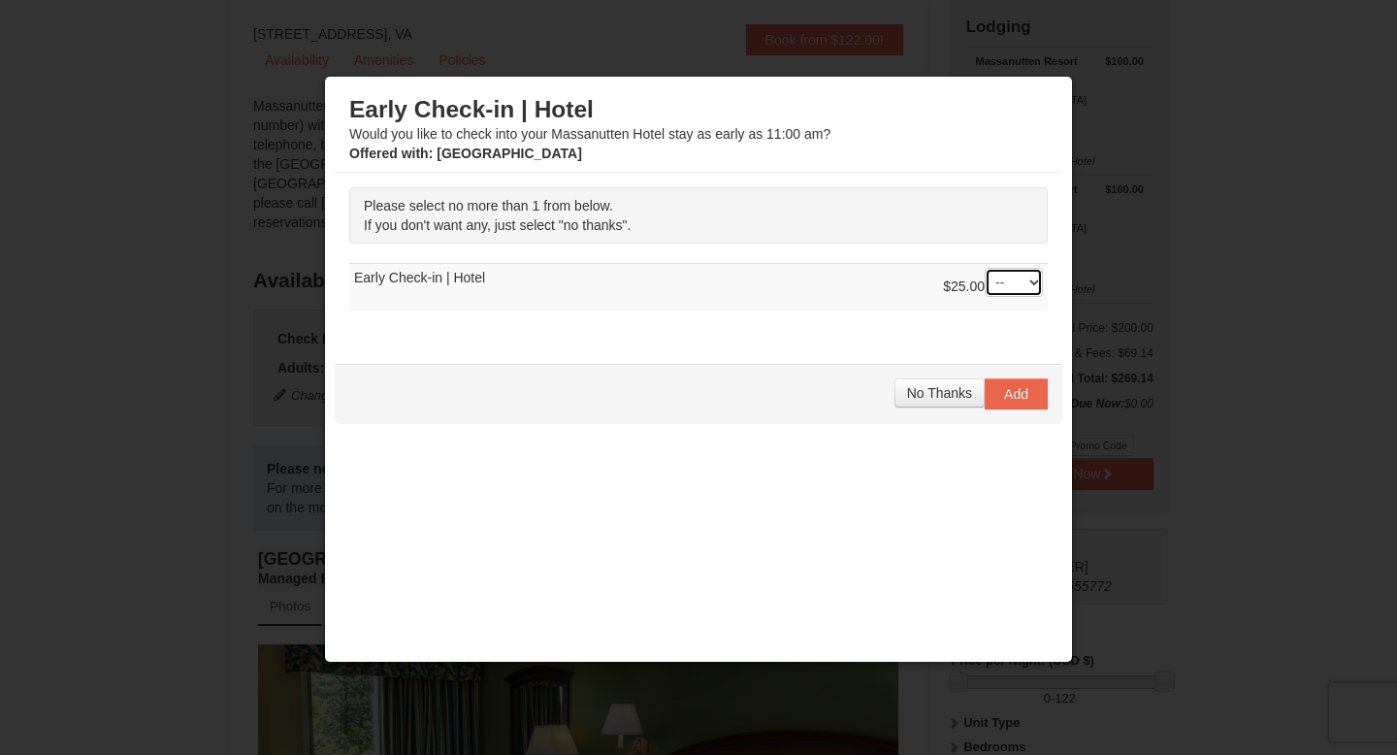
click at [993, 278] on select "-- 01" at bounding box center [1014, 282] width 58 height 29
click at [925, 395] on span "No Thanks" at bounding box center [939, 393] width 65 height 16
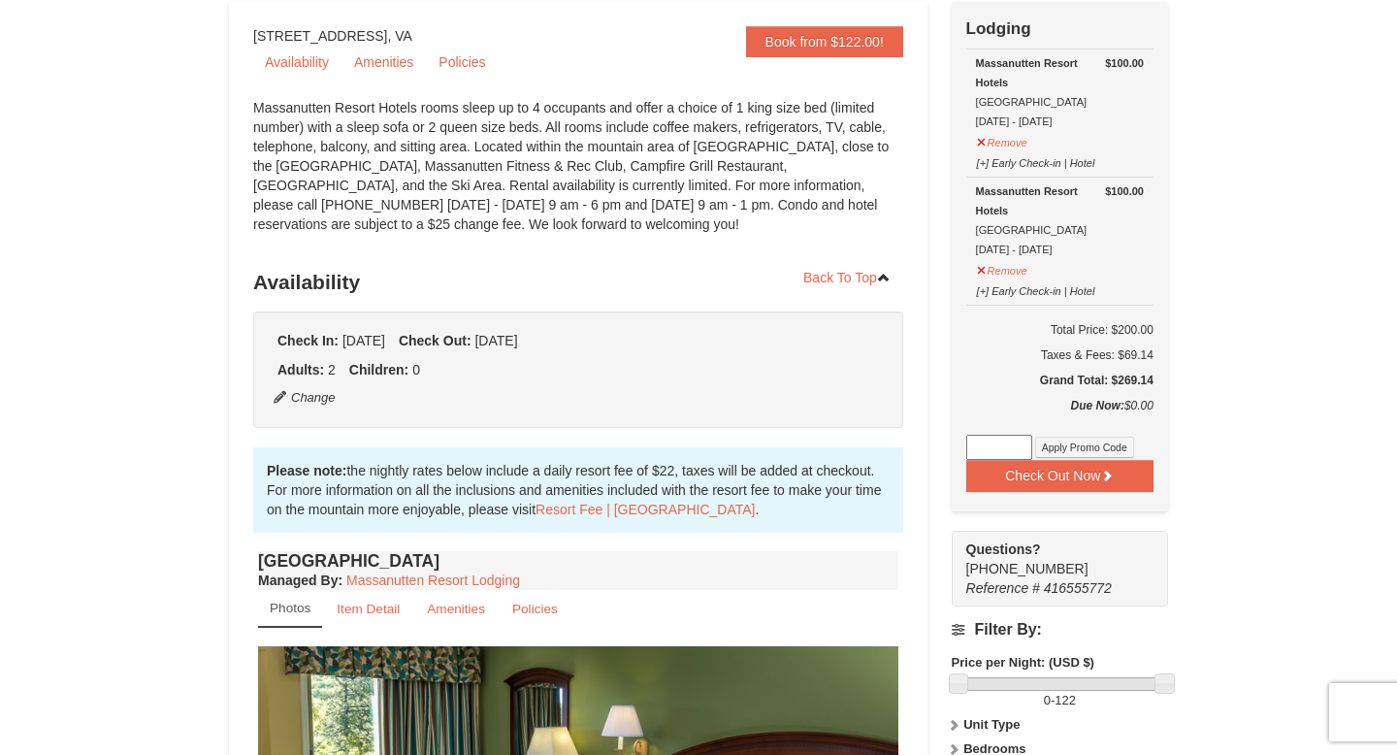
scroll to position [185, 0]
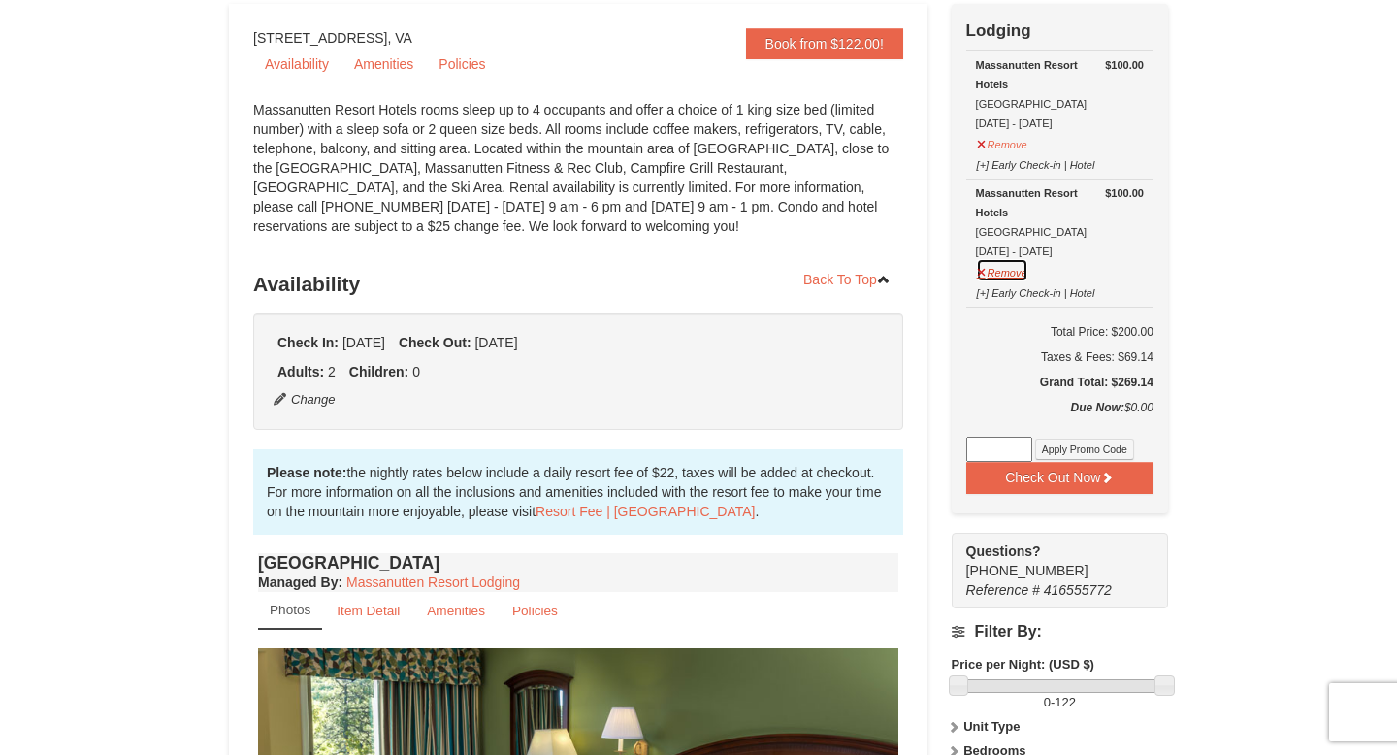
click at [1018, 265] on button "Remove" at bounding box center [1002, 270] width 52 height 24
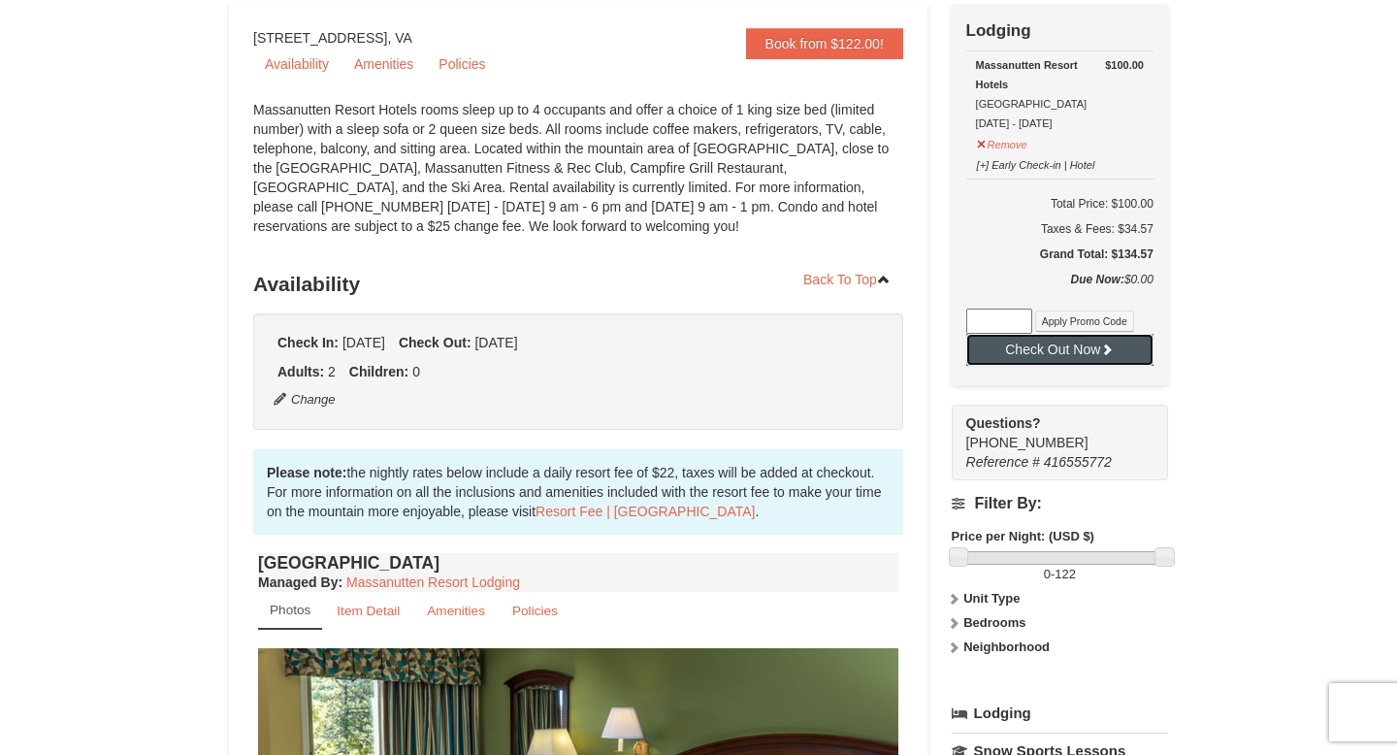
click at [1063, 349] on button "Check Out Now" at bounding box center [1059, 349] width 187 height 31
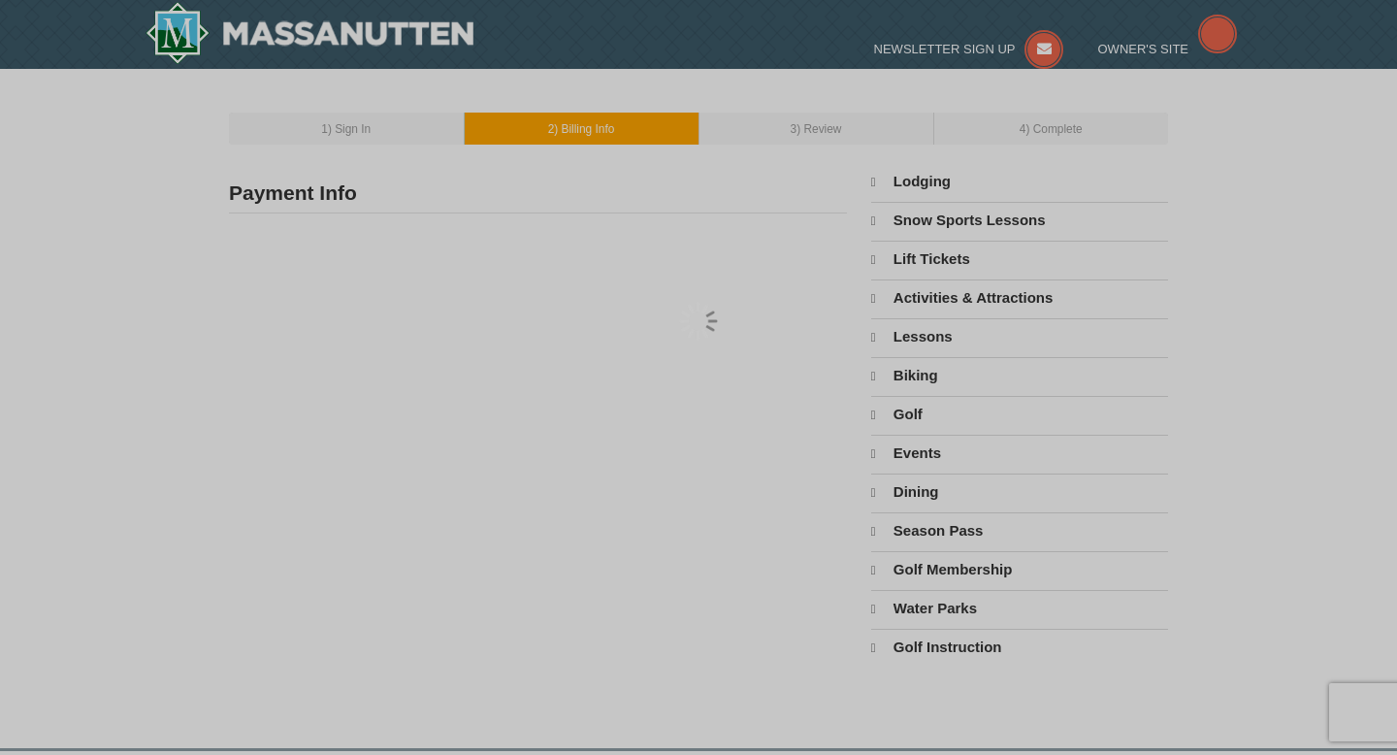
type input "[STREET_ADDRESS][PERSON_NAME]"
type input "Matawan"
type input "07747"
type input "732"
type input "239"
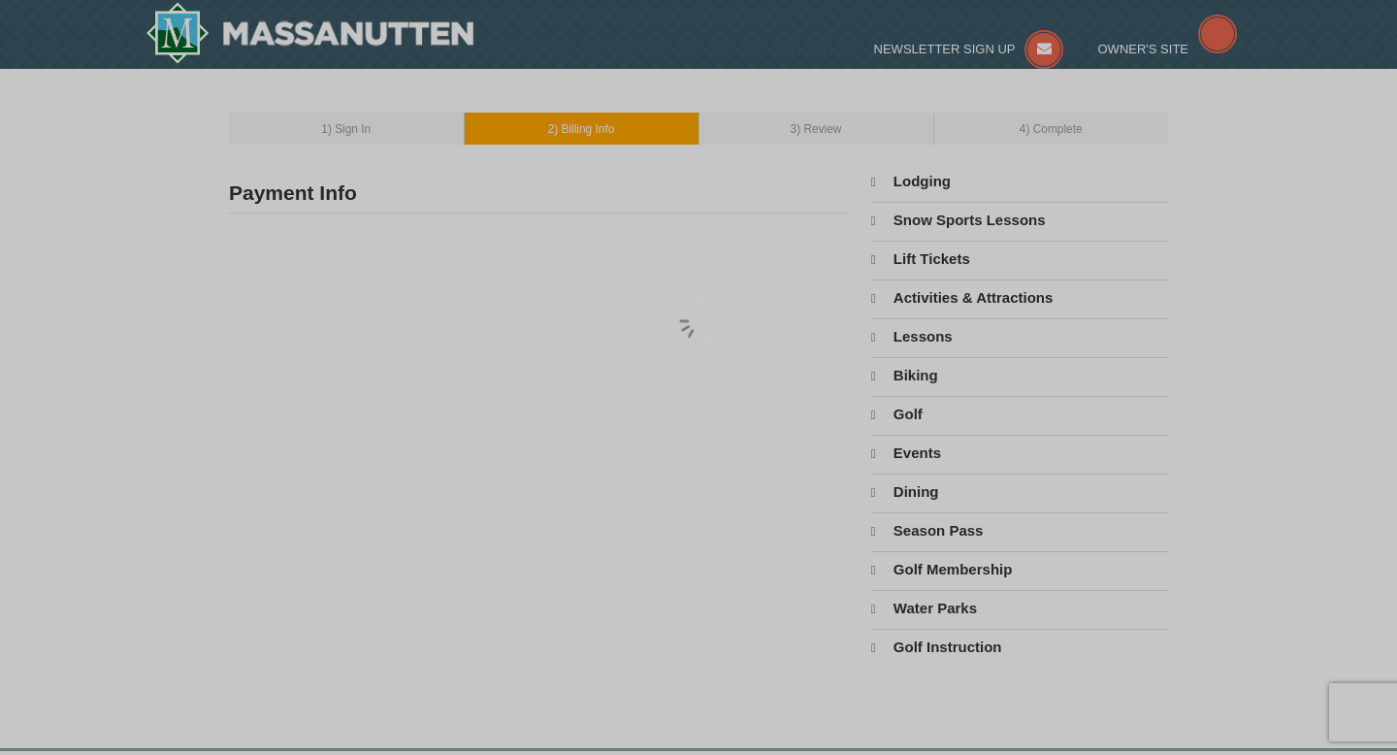
type input "3781"
type input "[EMAIL_ADDRESS][DOMAIN_NAME]"
select select "NJ"
select select "10"
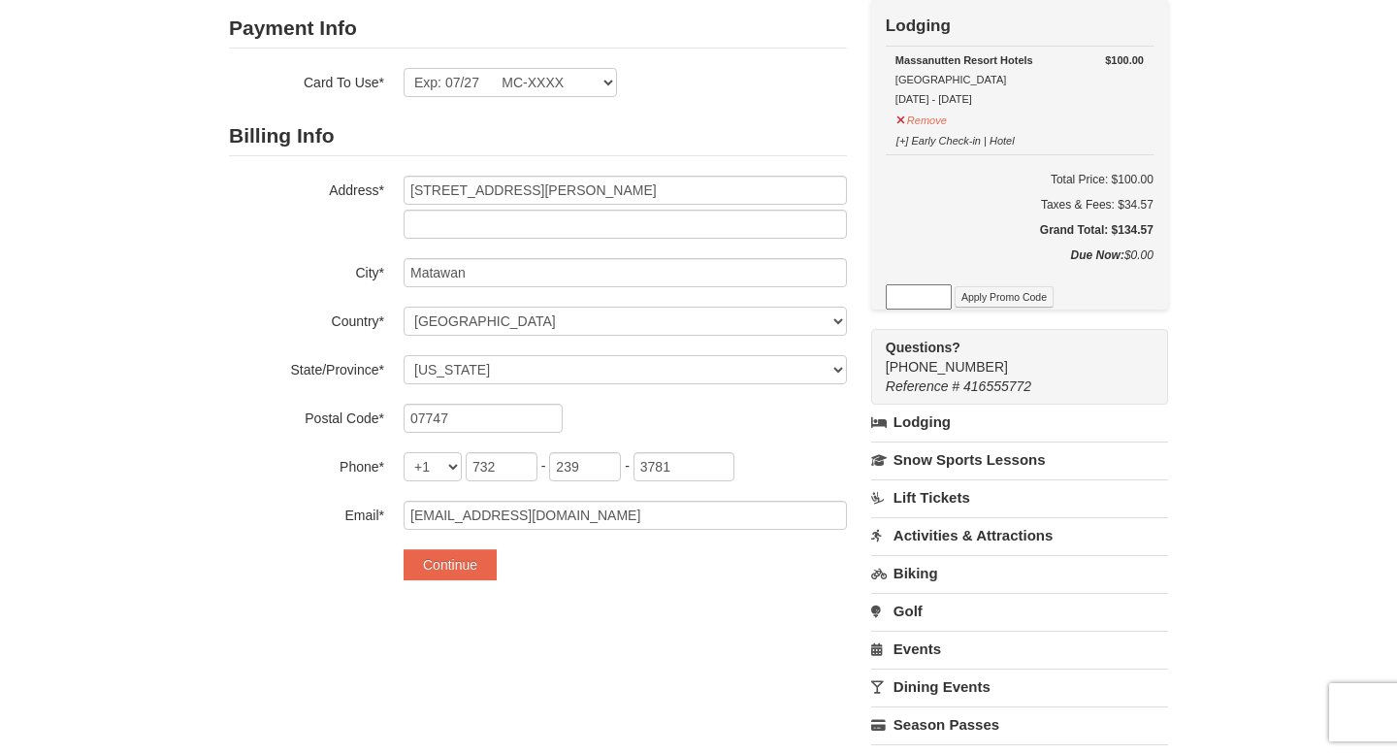
scroll to position [165, 0]
click at [455, 565] on button "Continue" at bounding box center [450, 563] width 93 height 31
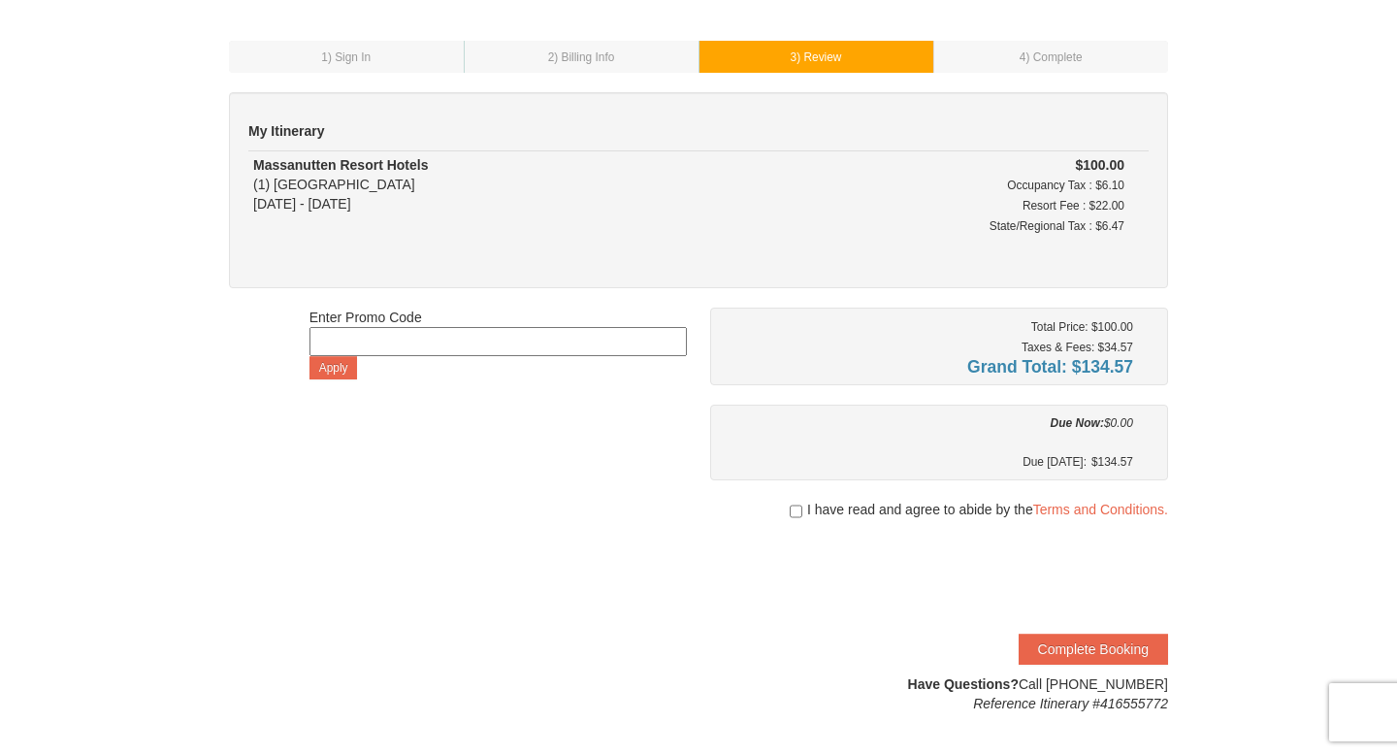
scroll to position [72, 0]
click at [795, 505] on input "checkbox" at bounding box center [796, 511] width 13 height 16
checkbox input "true"
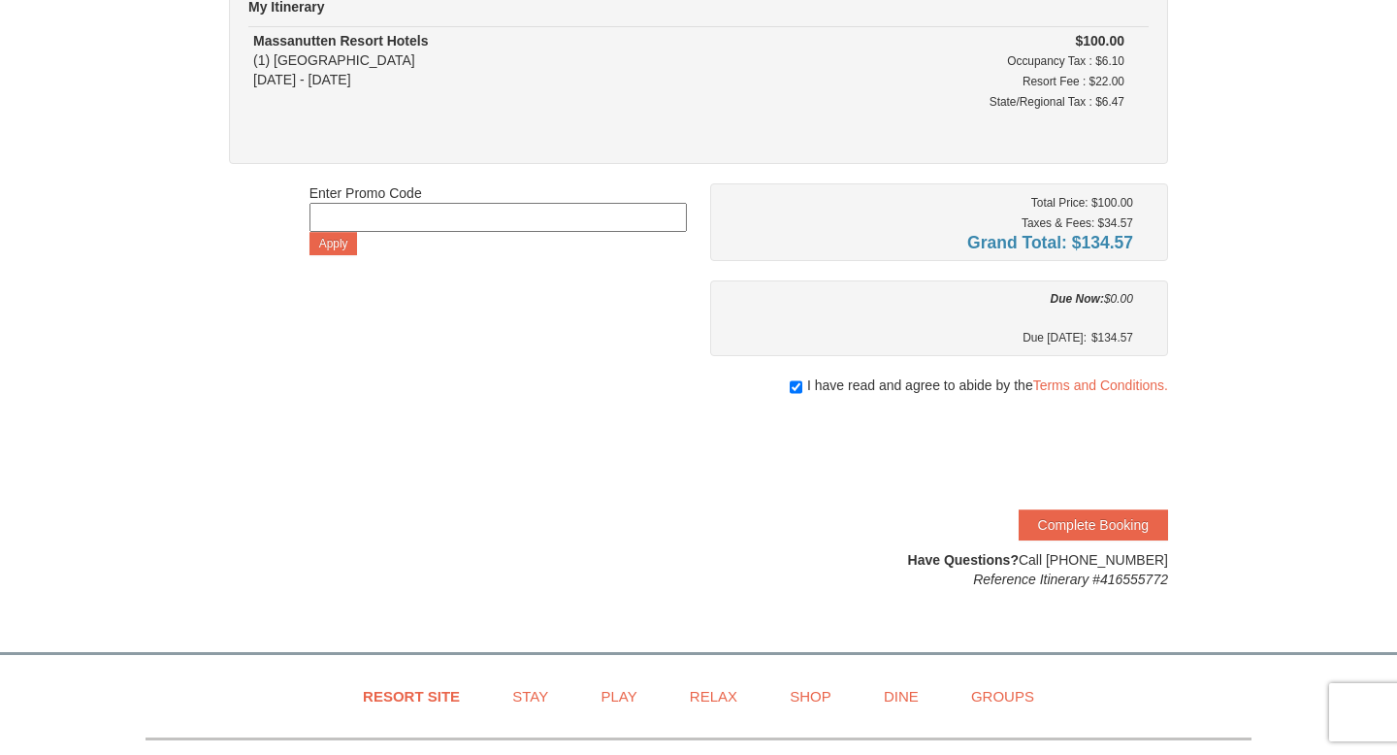
scroll to position [205, 0]
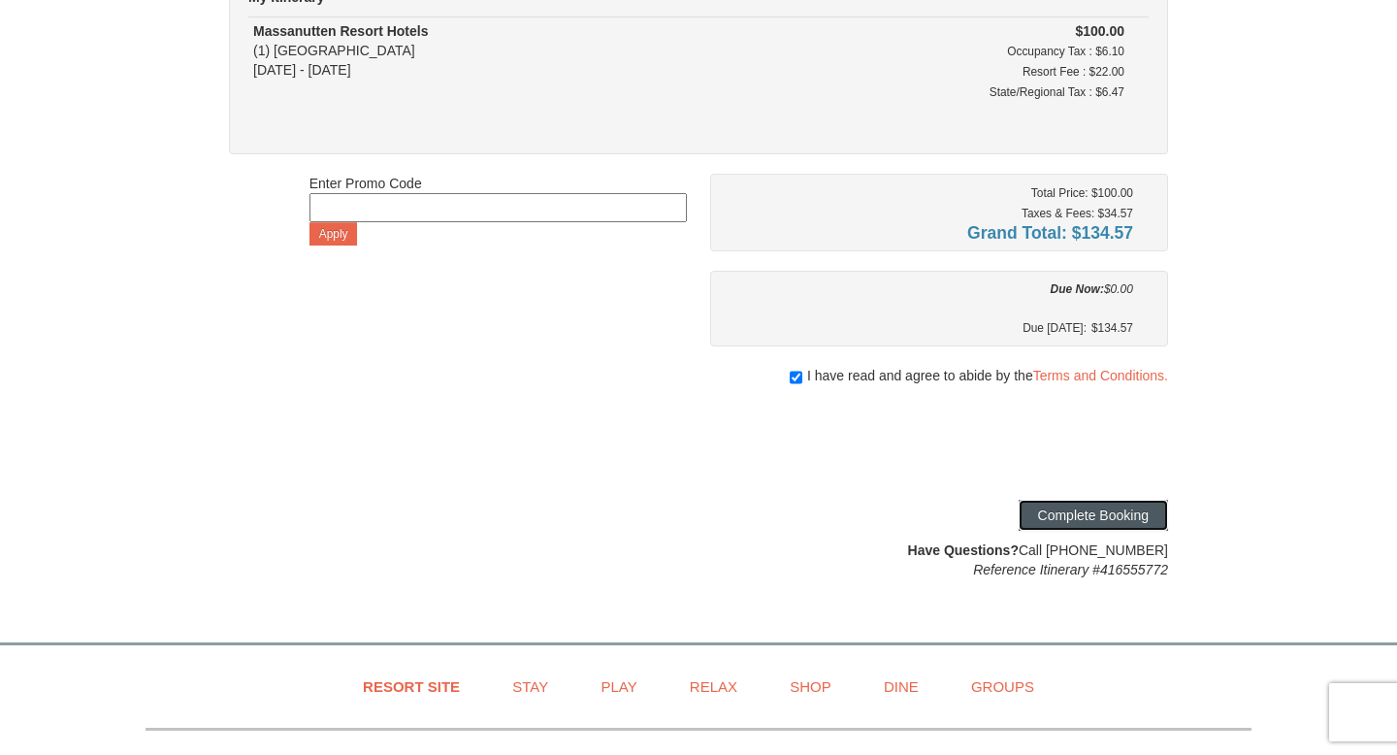
click at [1074, 516] on button "Complete Booking" at bounding box center [1093, 515] width 149 height 31
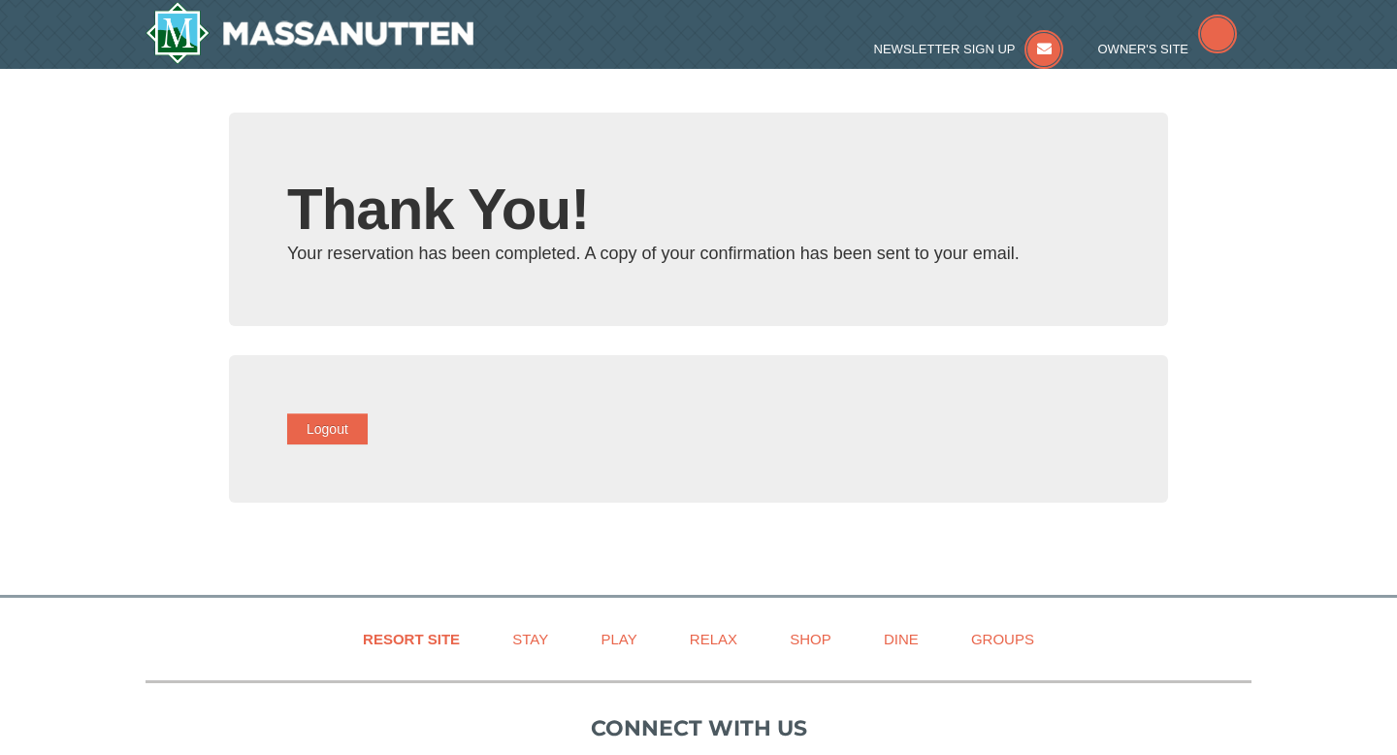
type input "[EMAIL_ADDRESS][DOMAIN_NAME]"
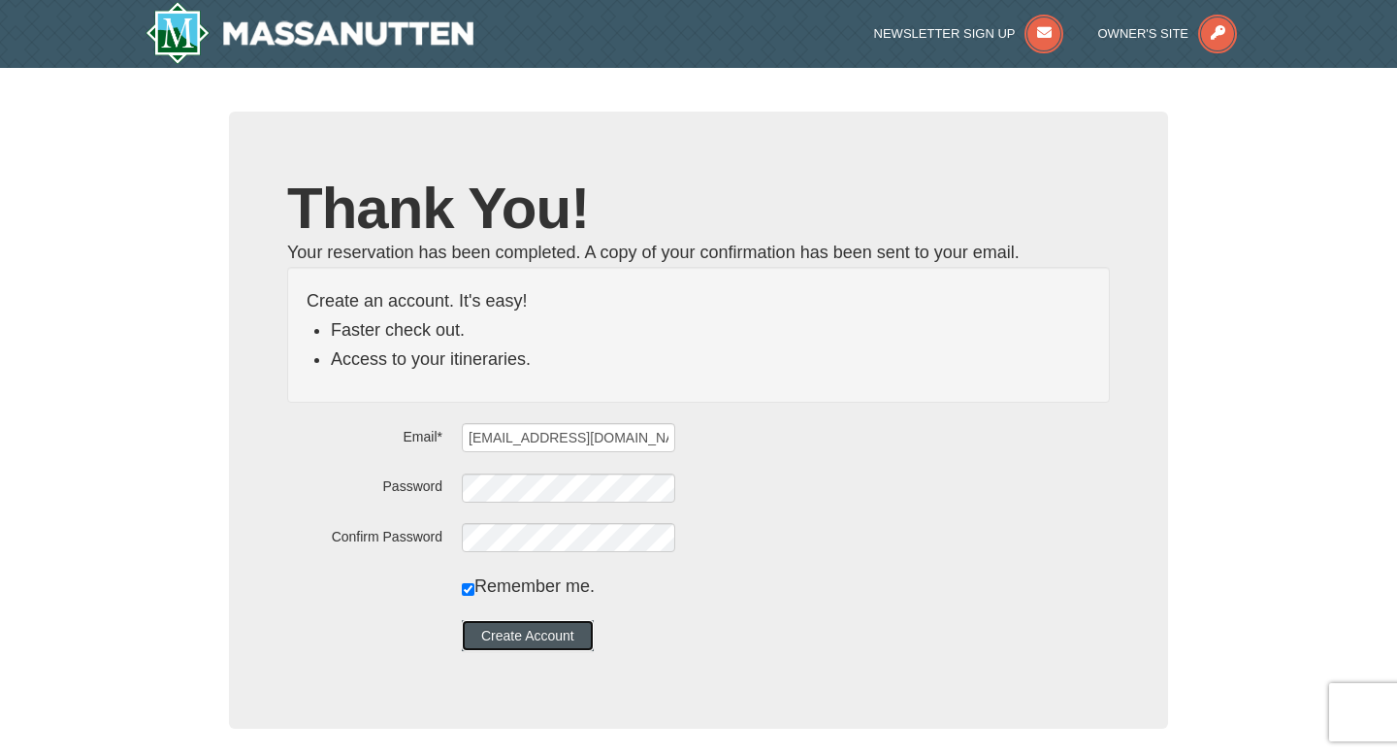
click at [582, 630] on button "Create Account" at bounding box center [528, 635] width 132 height 31
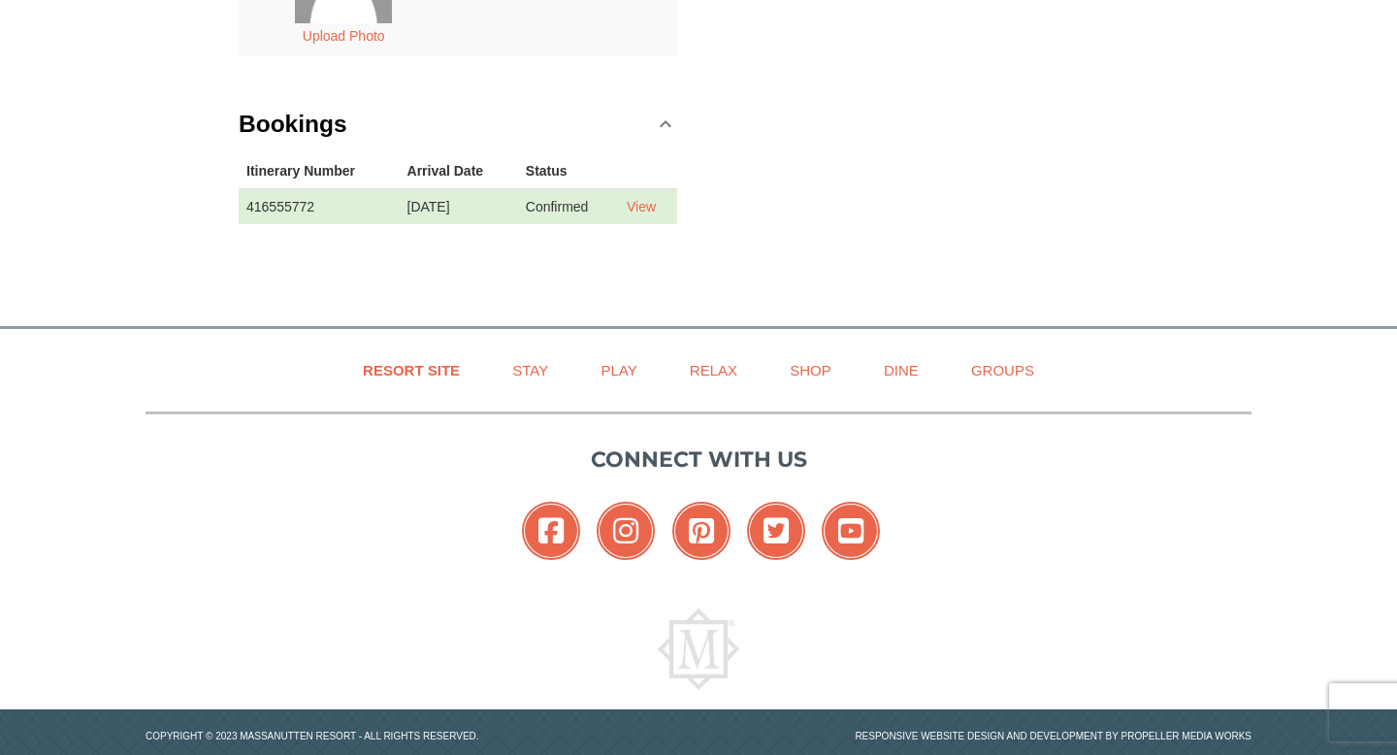
scroll to position [541, 0]
